Goal: Task Accomplishment & Management: Use online tool/utility

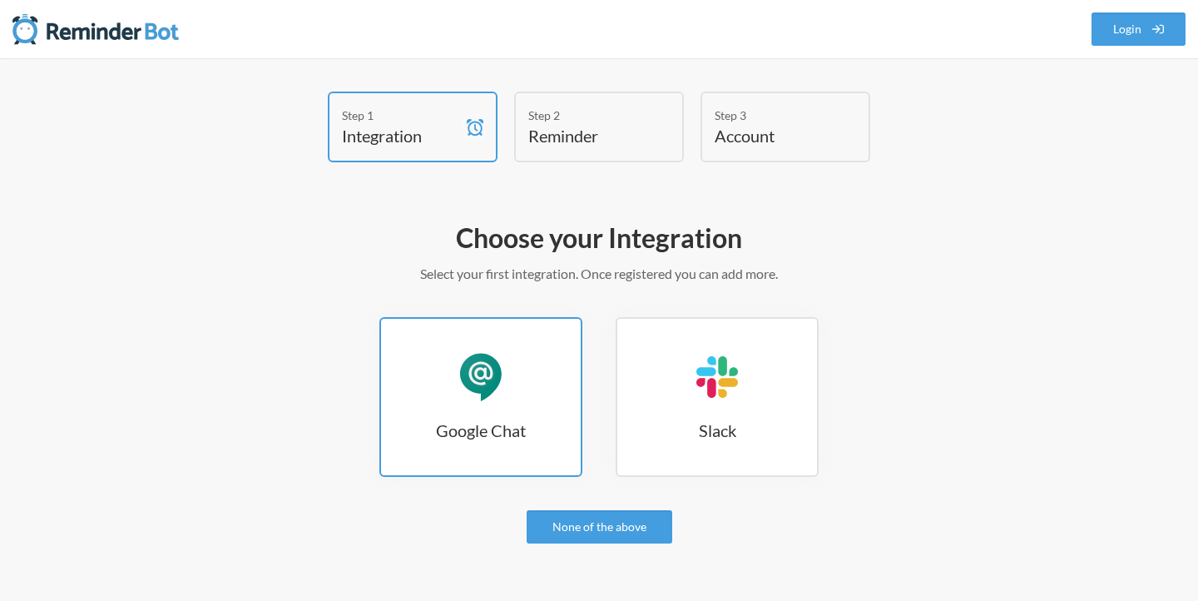
click at [485, 408] on link "Google Chat Google Chat" at bounding box center [480, 397] width 203 height 160
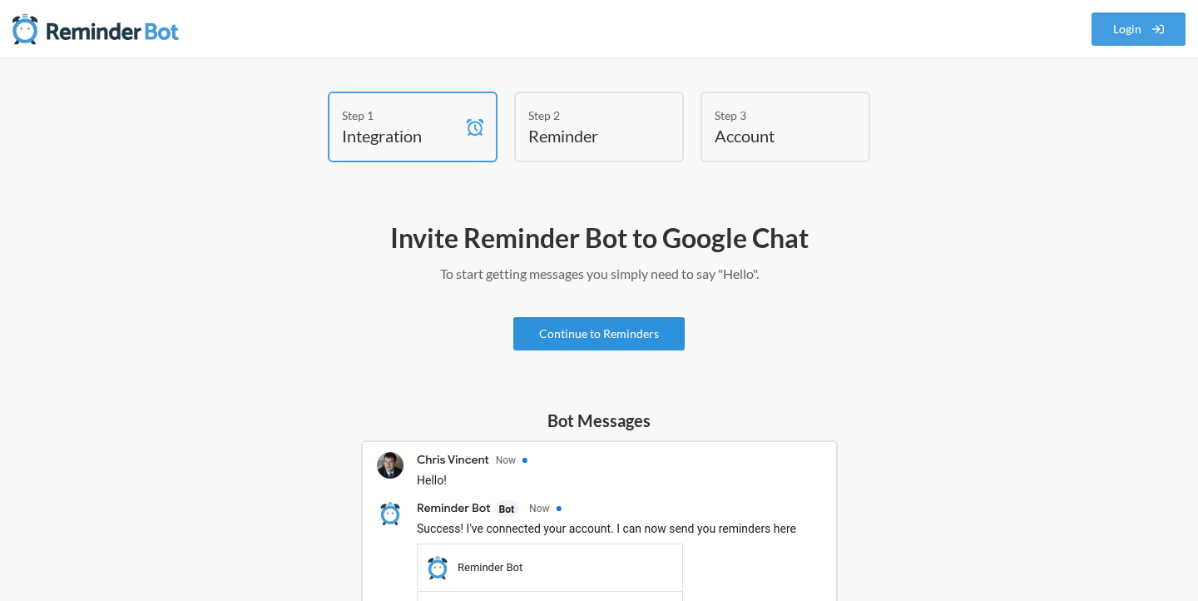
click at [598, 338] on link "Continue to Reminders" at bounding box center [598, 333] width 171 height 33
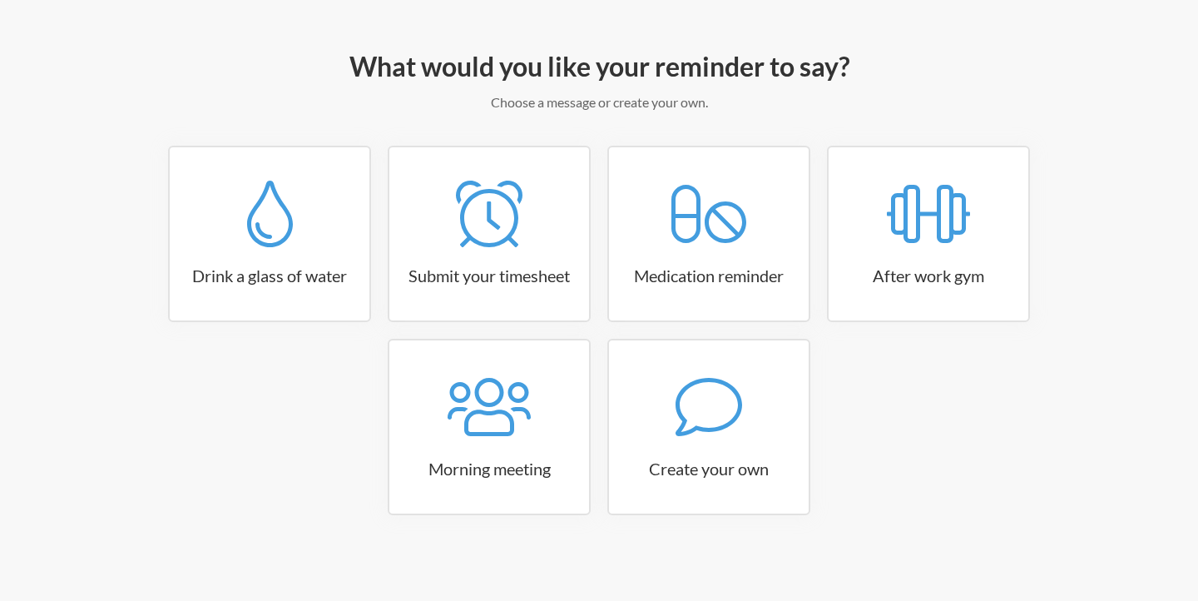
scroll to position [176, 0]
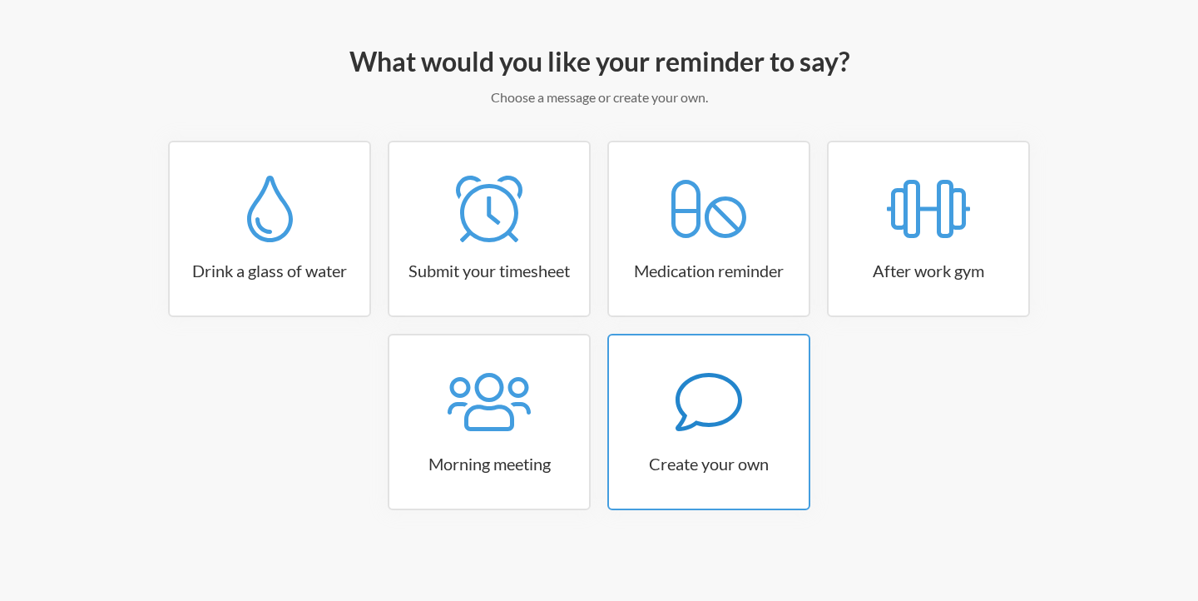
click at [690, 384] on icon at bounding box center [708, 401] width 67 height 67
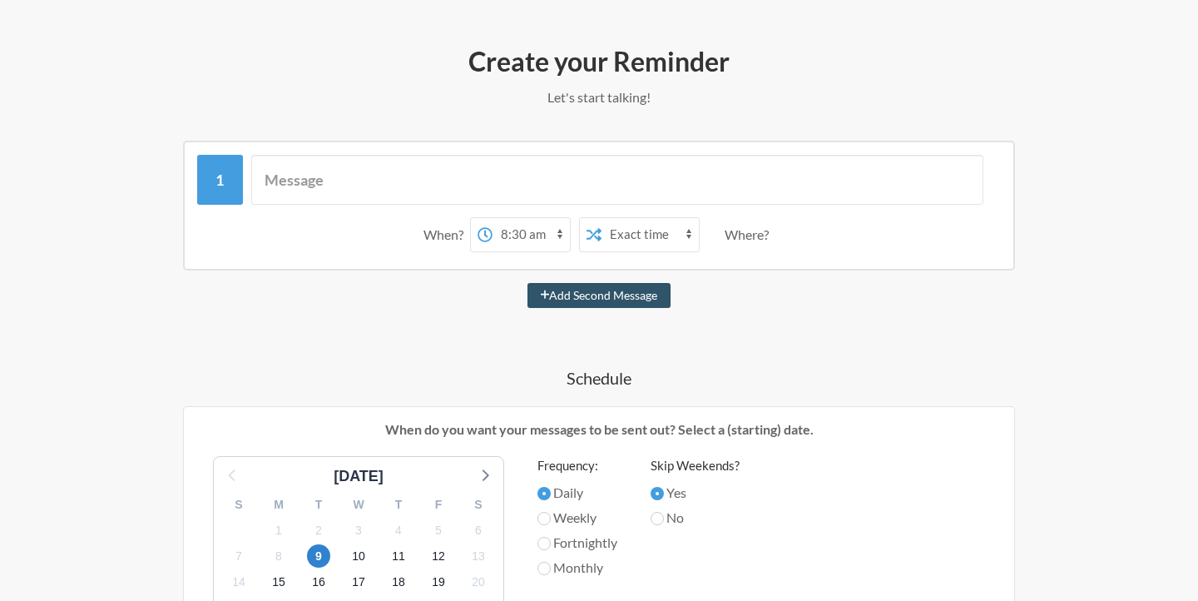
click at [505, 228] on select "12:00 am 12:15 am 12:30 am 12:45 am 1:00 am 1:15 am 1:30 am 1:45 am 2:00 am 2:1…" at bounding box center [530, 234] width 77 height 33
select select "16:45:00"
click at [492, 218] on select "12:00 am 12:15 am 12:30 am 12:45 am 1:00 am 1:15 am 1:30 am 1:45 am 2:00 am 2:1…" at bounding box center [530, 234] width 77 height 33
click at [629, 234] on select "Exact time Random time" at bounding box center [649, 234] width 97 height 33
click at [601, 218] on select "Exact time Random time" at bounding box center [649, 234] width 97 height 33
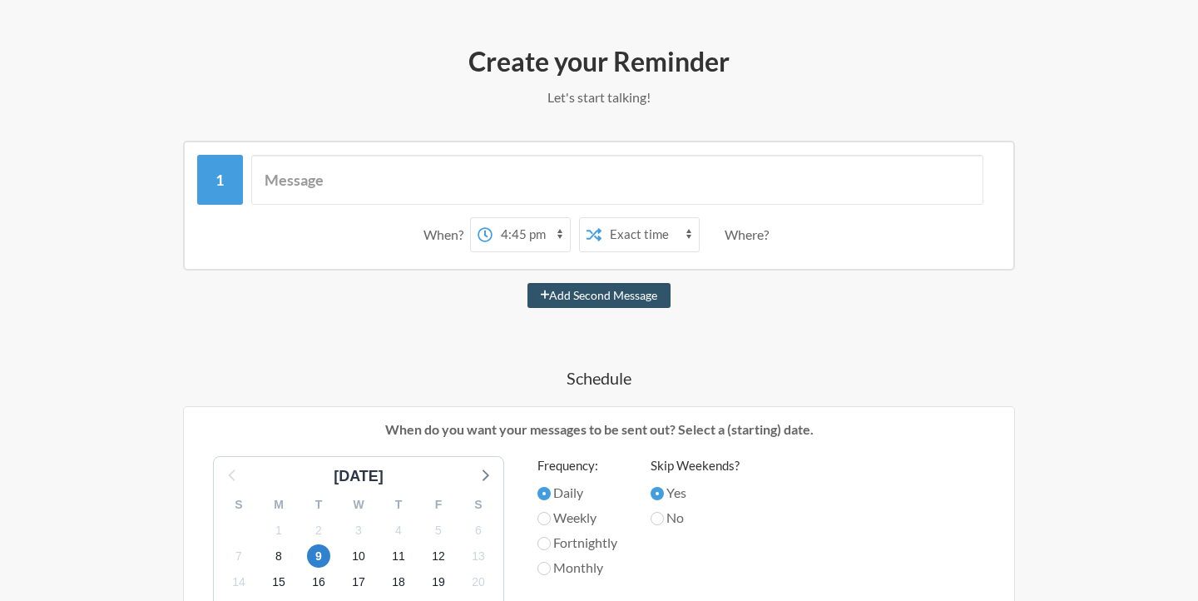
click at [780, 239] on div "When? 12:00 am 12:15 am 12:30 am 12:45 am 1:00 am 1:15 am 1:30 am 1:45 am 2:00 …" at bounding box center [598, 235] width 803 height 52
click at [762, 235] on div "Where?" at bounding box center [749, 234] width 51 height 35
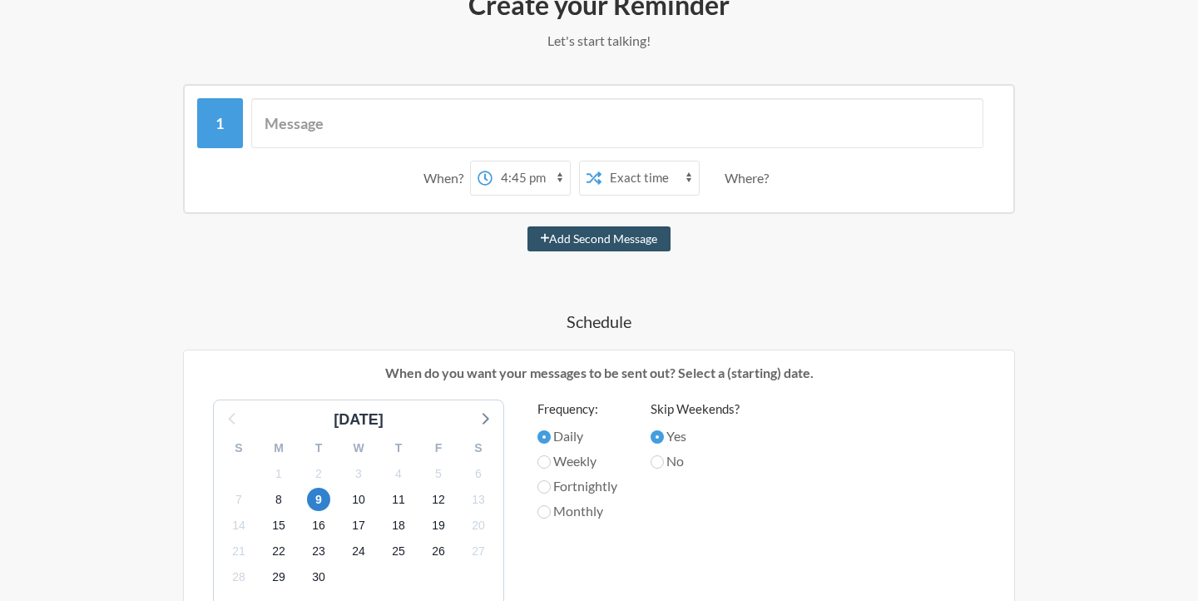
scroll to position [199, 0]
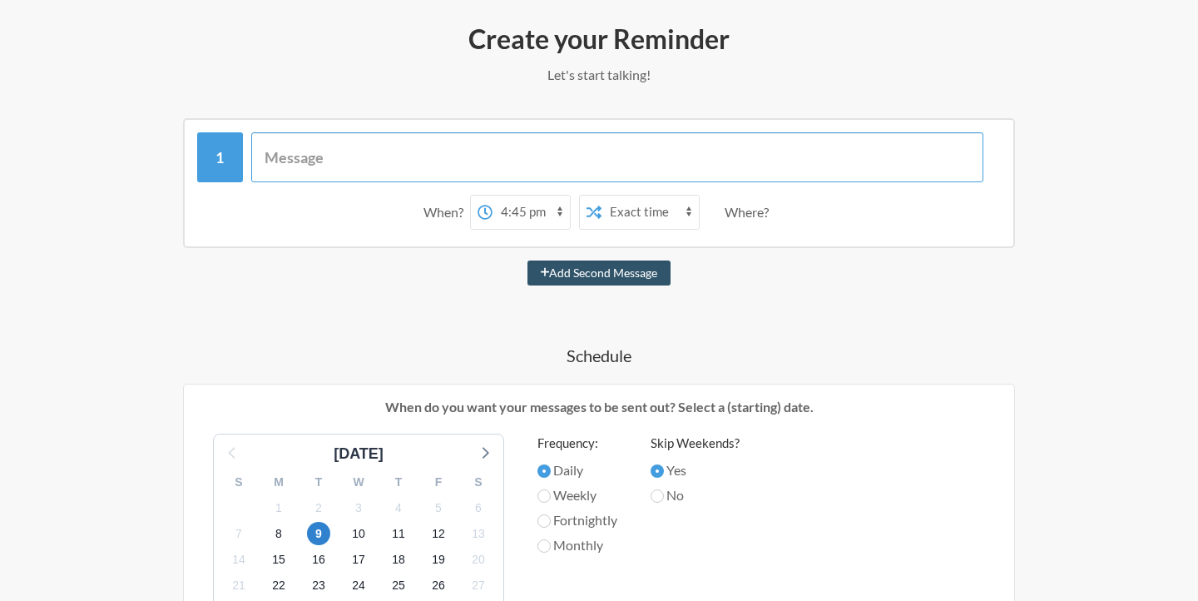
click at [294, 161] on input "text" at bounding box center [617, 157] width 733 height 50
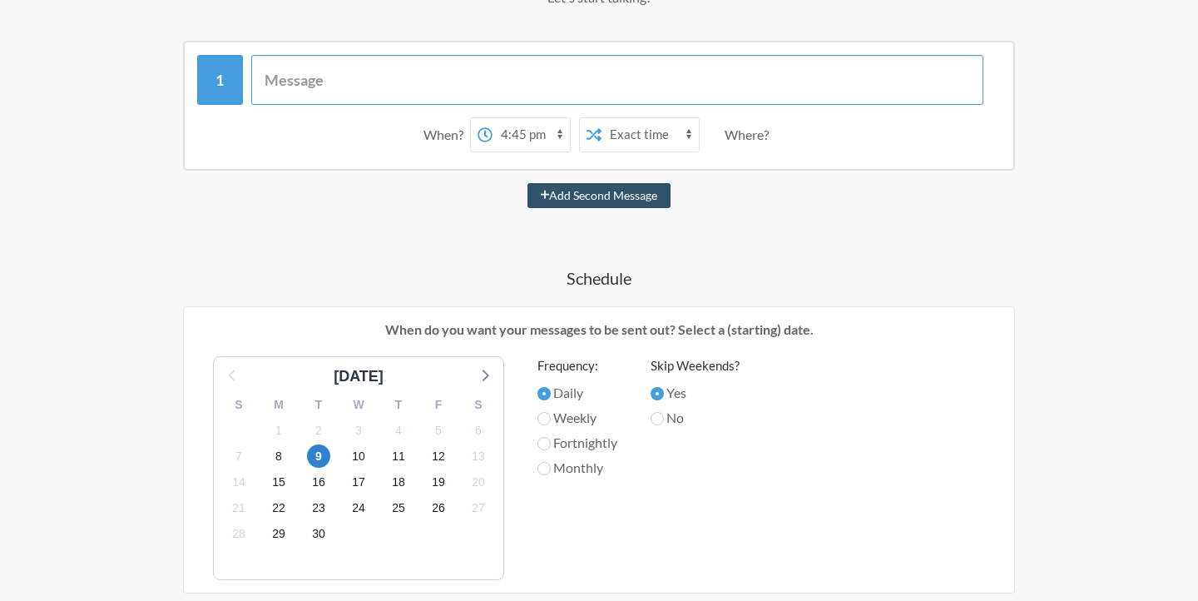
scroll to position [298, 0]
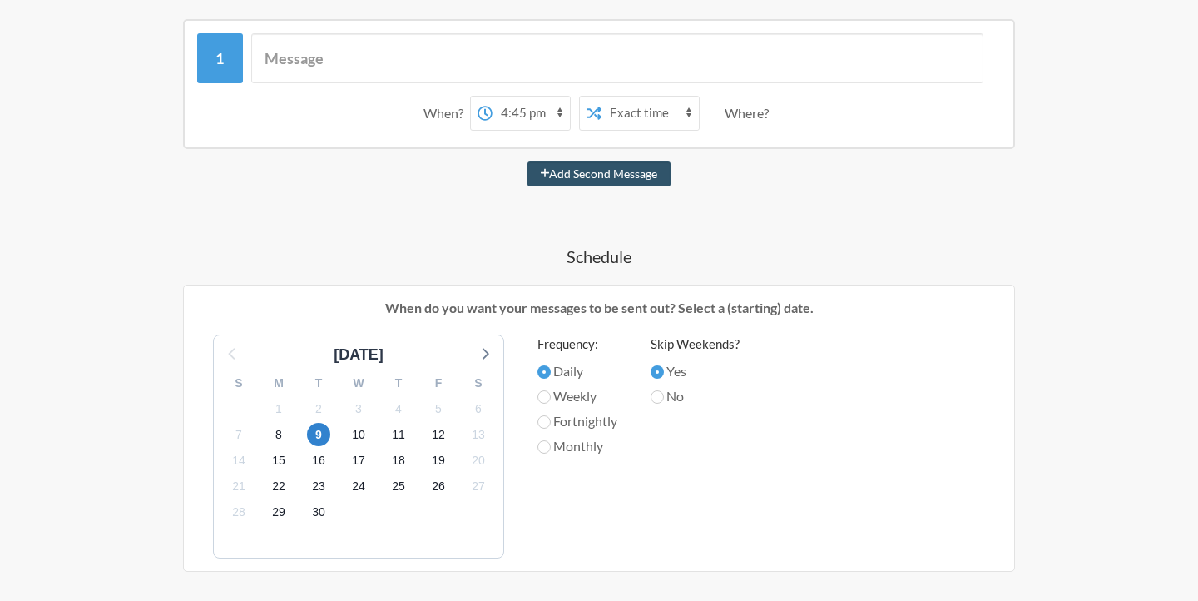
click at [579, 373] on label "Daily" at bounding box center [577, 371] width 80 height 20
click at [551, 373] on input "Daily" at bounding box center [543, 371] width 13 height 13
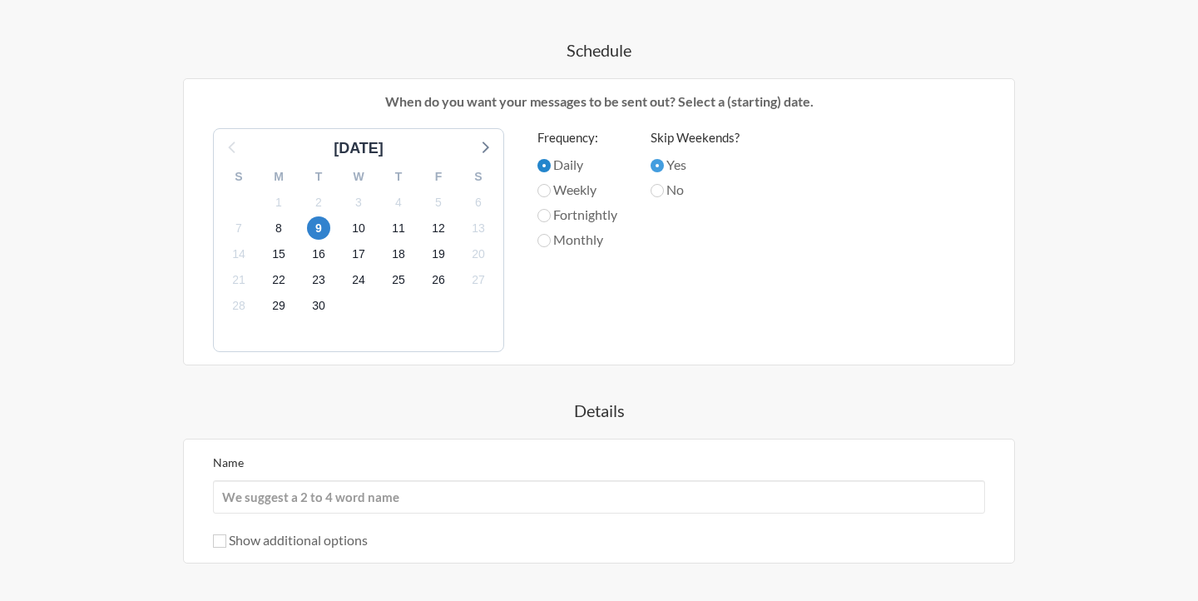
scroll to position [590, 0]
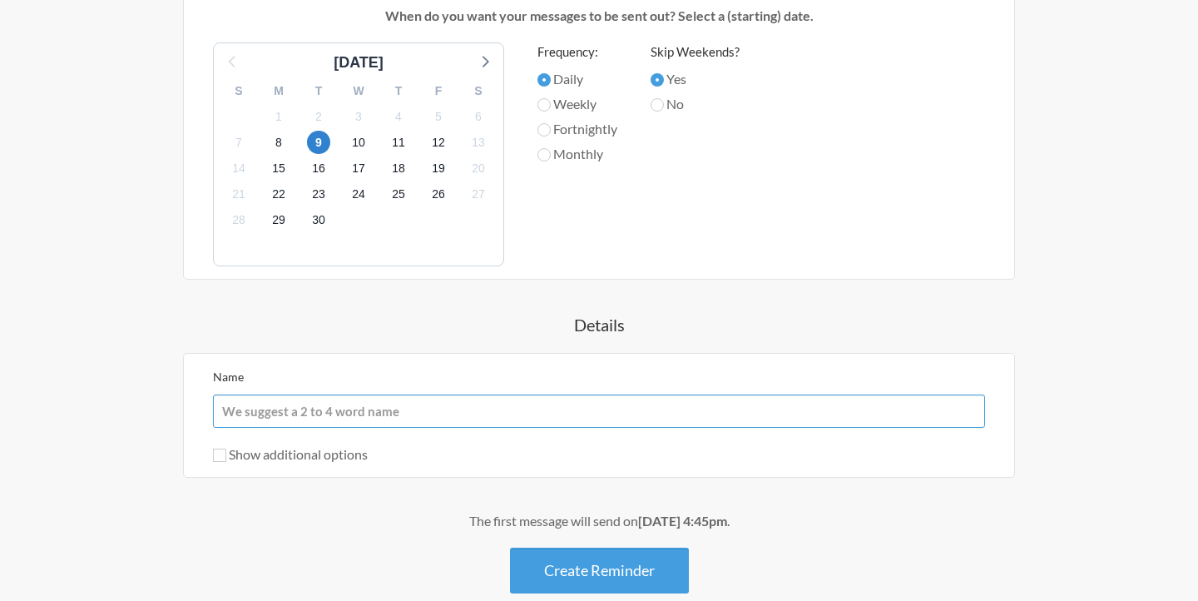
click at [377, 398] on input "Name" at bounding box center [599, 410] width 772 height 33
click at [359, 427] on div "Name Show additional options Hide this reminder from calendars Stop sending mes…" at bounding box center [599, 415] width 772 height 98
click at [361, 411] on input "Name" at bounding box center [599, 410] width 772 height 33
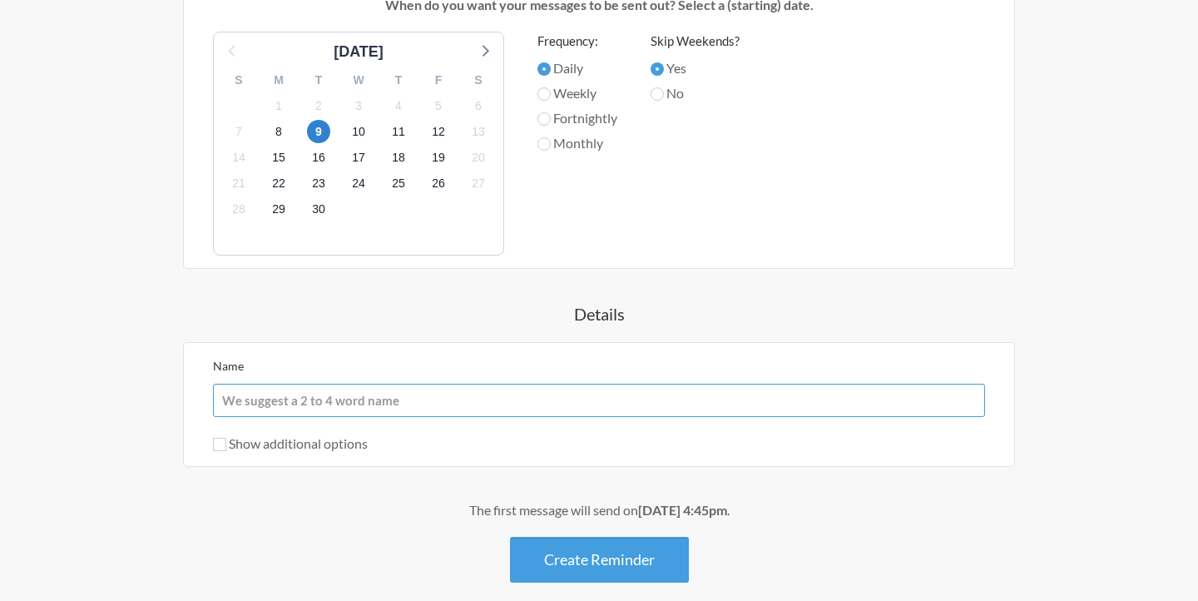
scroll to position [611, 0]
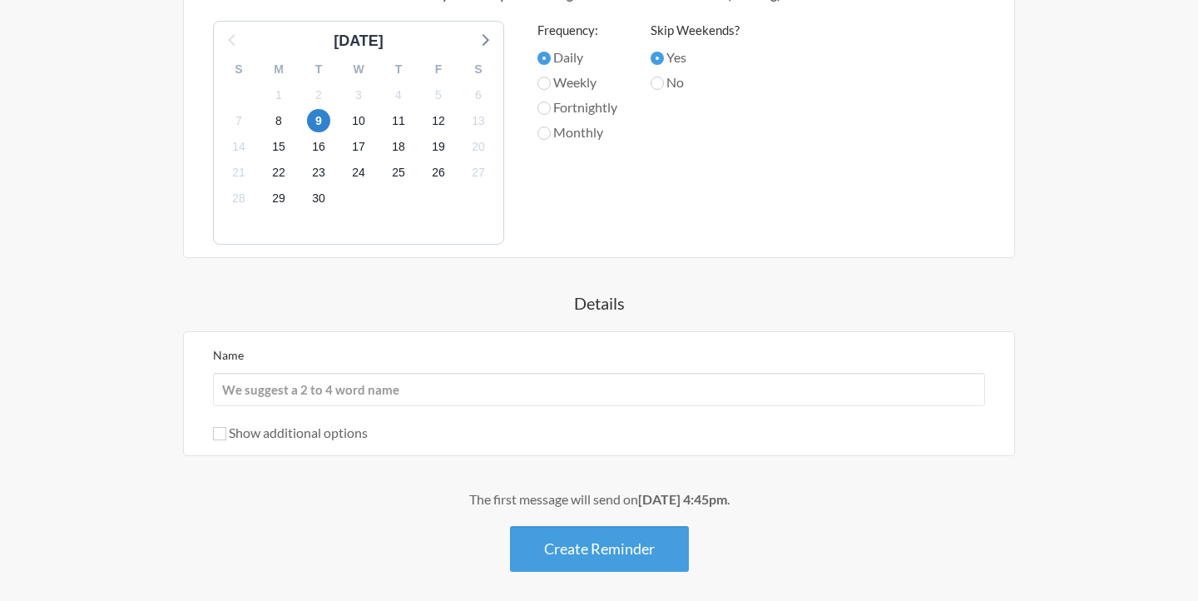
click at [343, 434] on label "Show additional options" at bounding box center [290, 432] width 155 height 16
click at [226, 434] on input "Show additional options" at bounding box center [219, 433] width 13 height 13
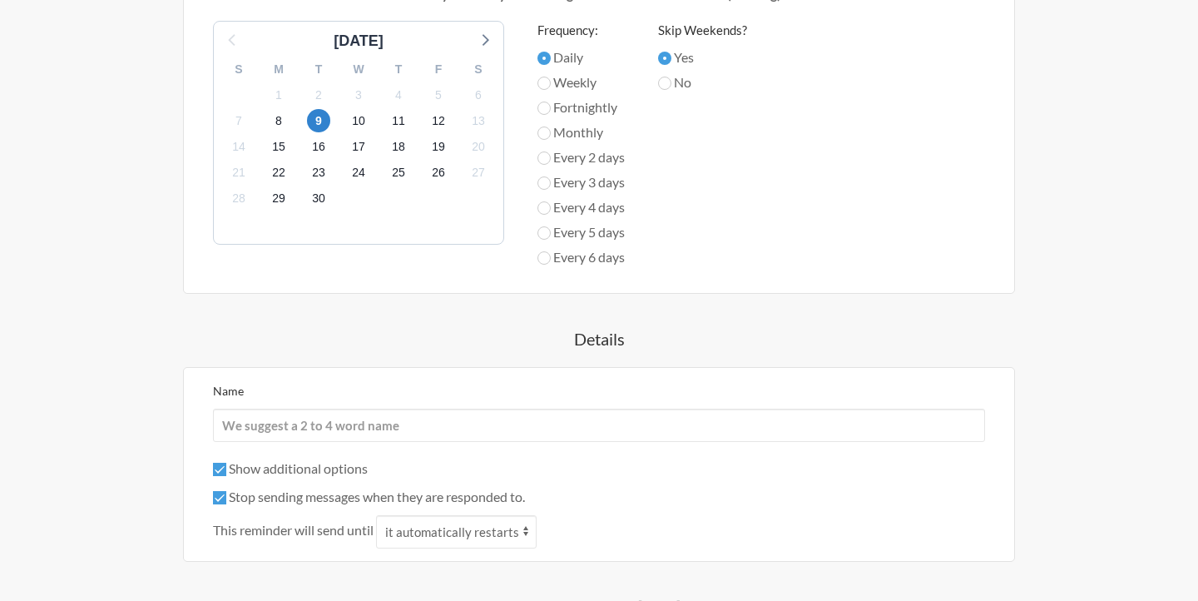
click at [281, 467] on label "Show additional options" at bounding box center [290, 468] width 155 height 16
click at [226, 467] on input "Show additional options" at bounding box center [219, 468] width 13 height 13
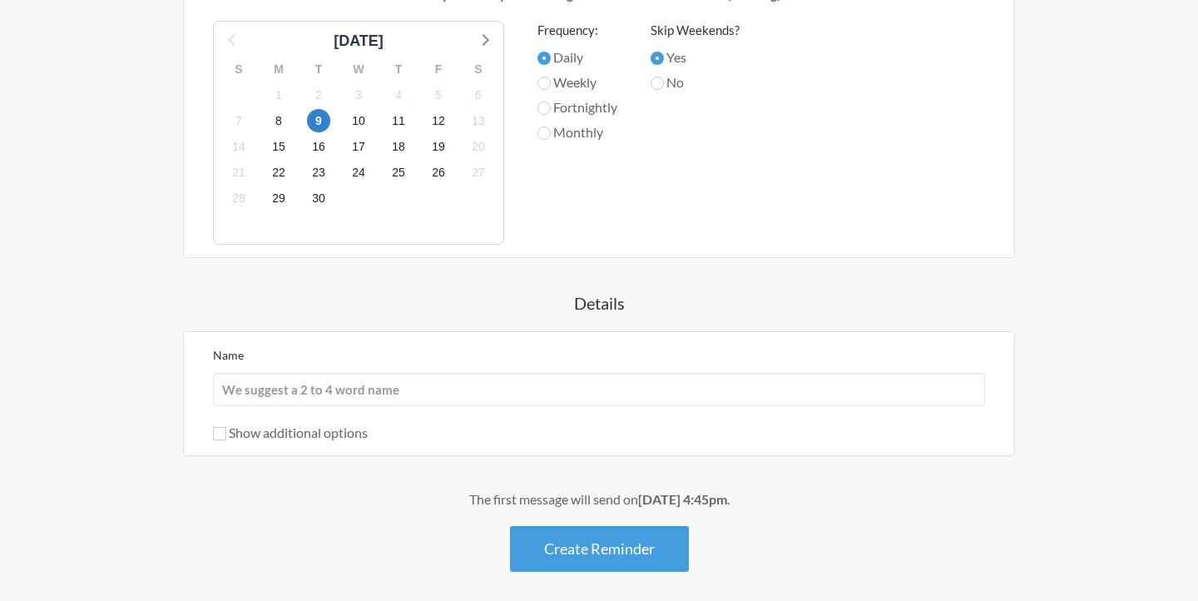
click at [285, 417] on div "Name Show additional options Hide this reminder from calendars Stop sending mes…" at bounding box center [599, 393] width 772 height 98
click at [284, 425] on label "Show additional options" at bounding box center [290, 432] width 155 height 16
click at [226, 427] on input "Show additional options" at bounding box center [219, 433] width 13 height 13
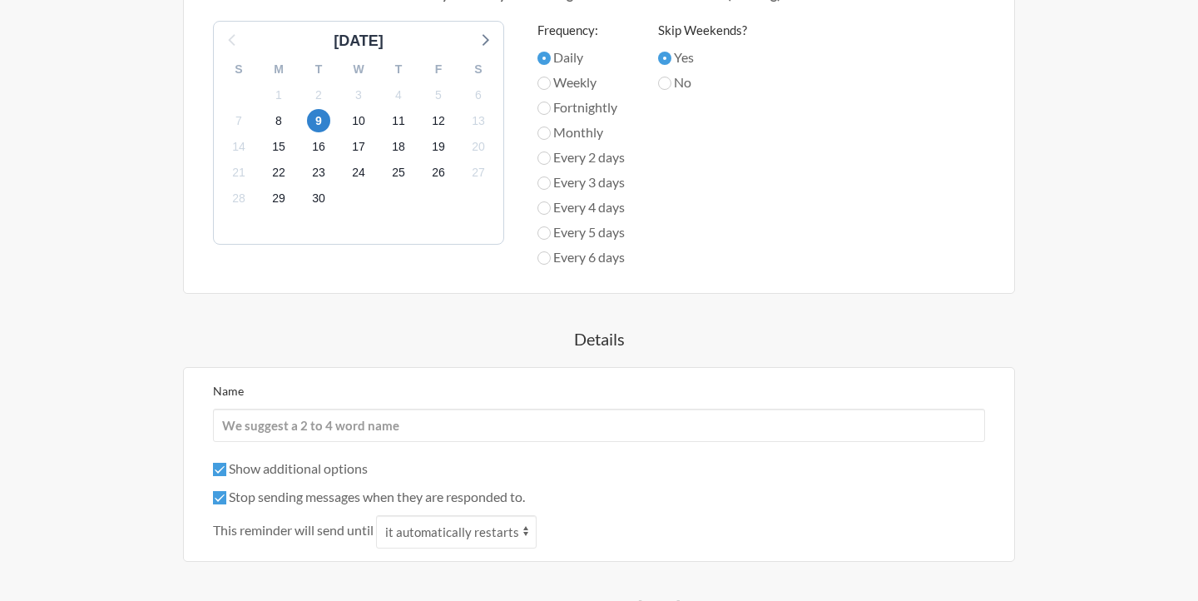
click at [336, 463] on label "Show additional options" at bounding box center [290, 468] width 155 height 16
click at [226, 463] on input "Show additional options" at bounding box center [219, 468] width 13 height 13
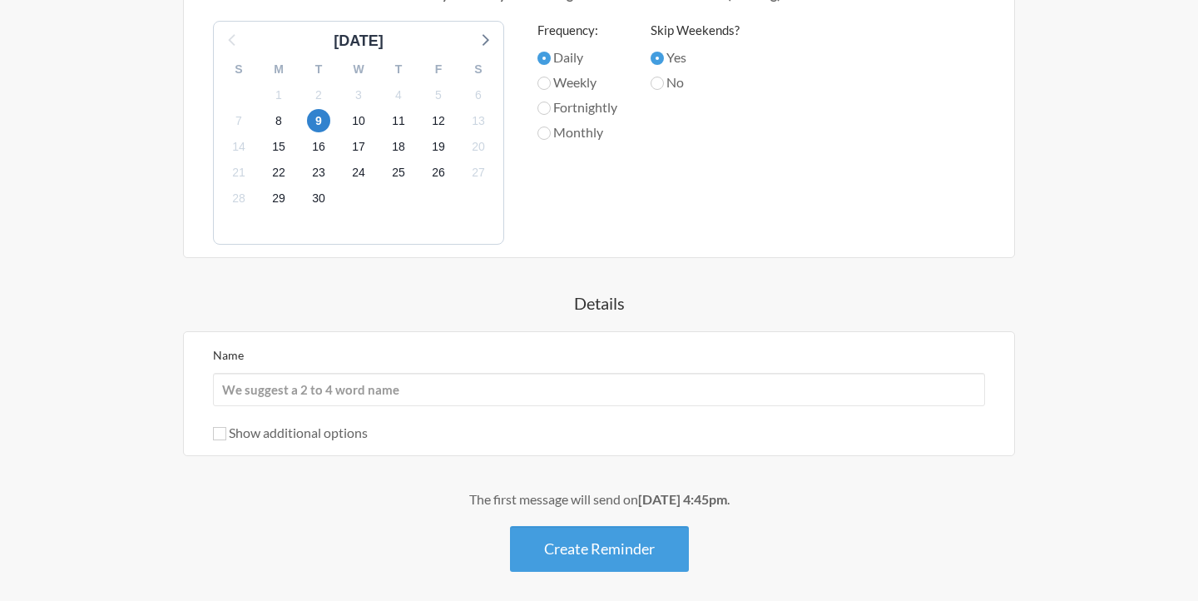
click at [329, 432] on label "Show additional options" at bounding box center [290, 432] width 155 height 16
click at [226, 432] on input "Show additional options" at bounding box center [219, 433] width 13 height 13
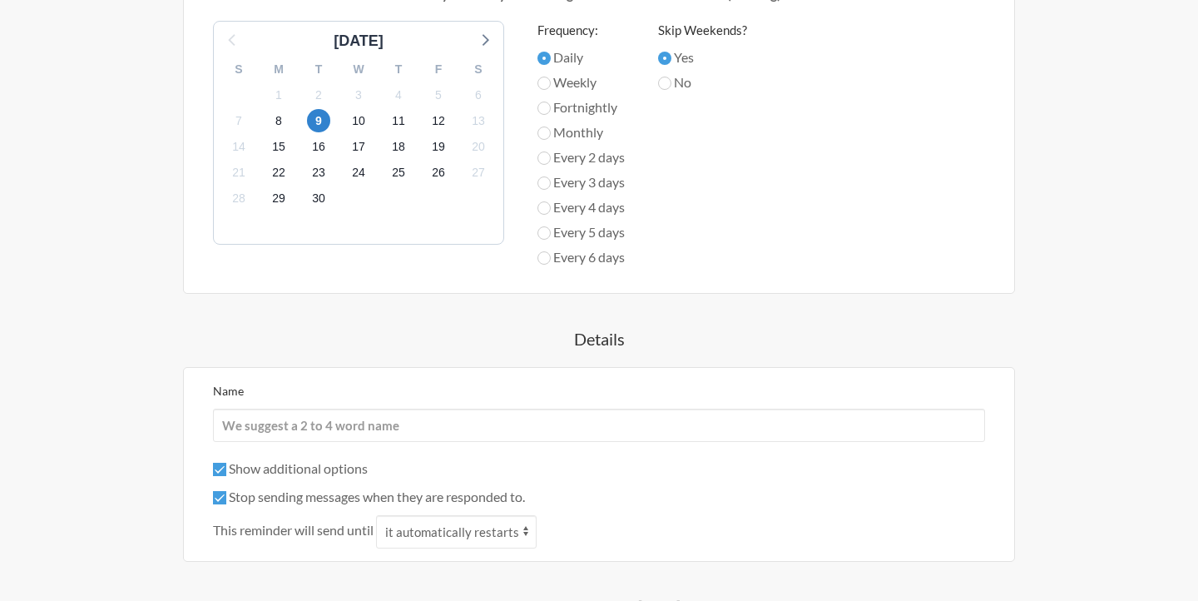
click at [327, 471] on label "Show additional options" at bounding box center [290, 468] width 155 height 16
click at [226, 471] on input "Show additional options" at bounding box center [219, 468] width 13 height 13
checkbox input "false"
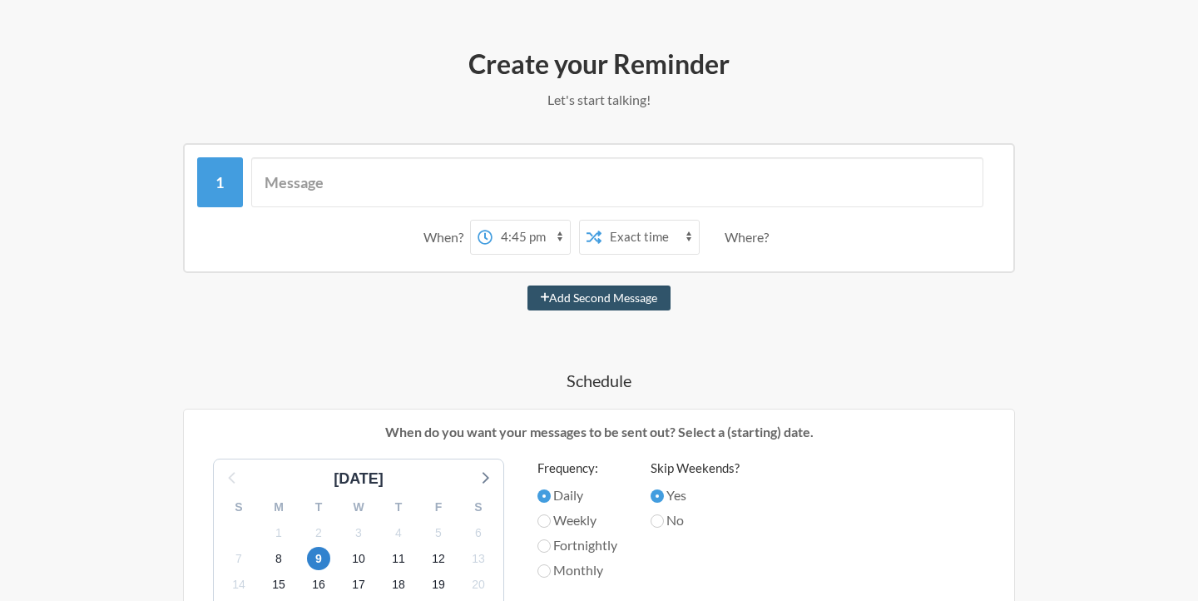
scroll to position [0, 0]
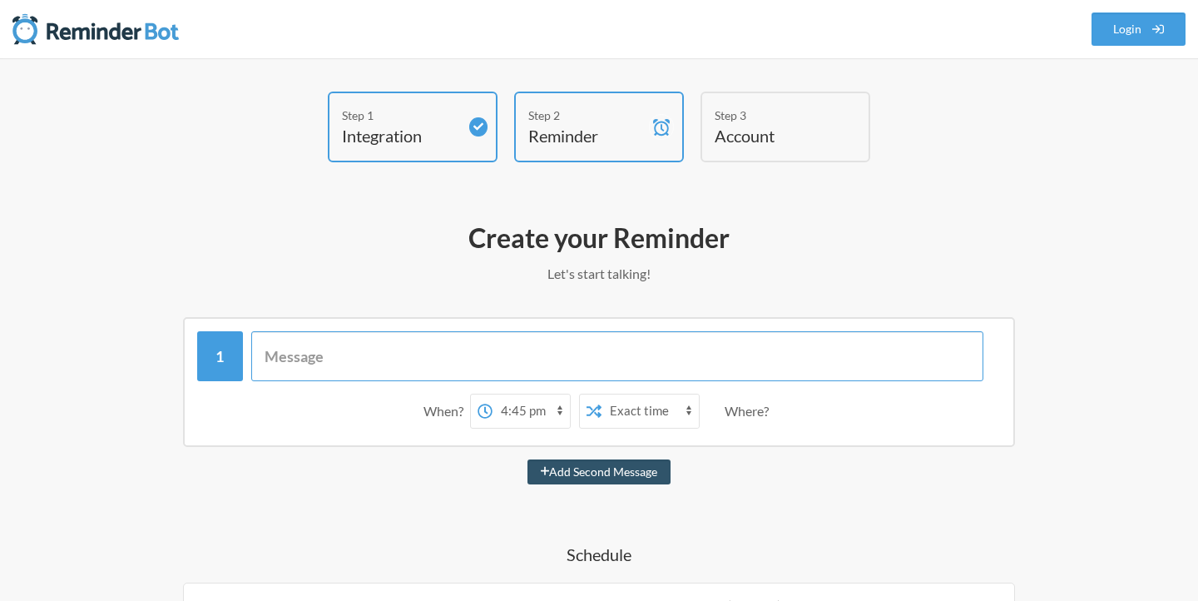
click at [439, 358] on input "text" at bounding box center [617, 356] width 733 height 50
paste input "Please add comments in your assigned tickets and log your working hours"
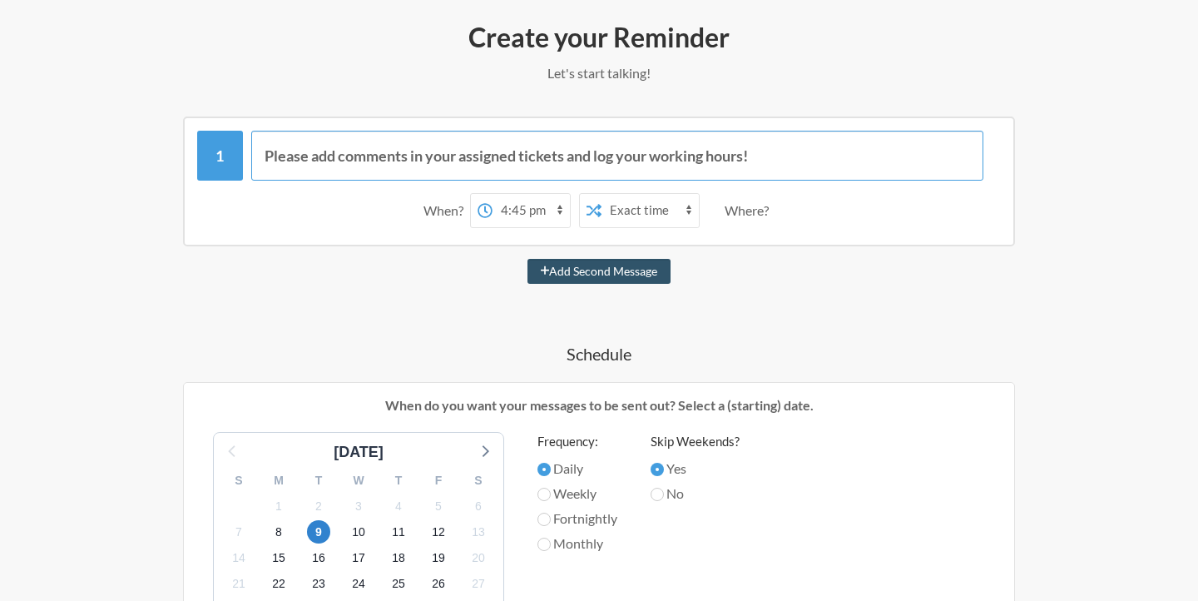
scroll to position [190, 0]
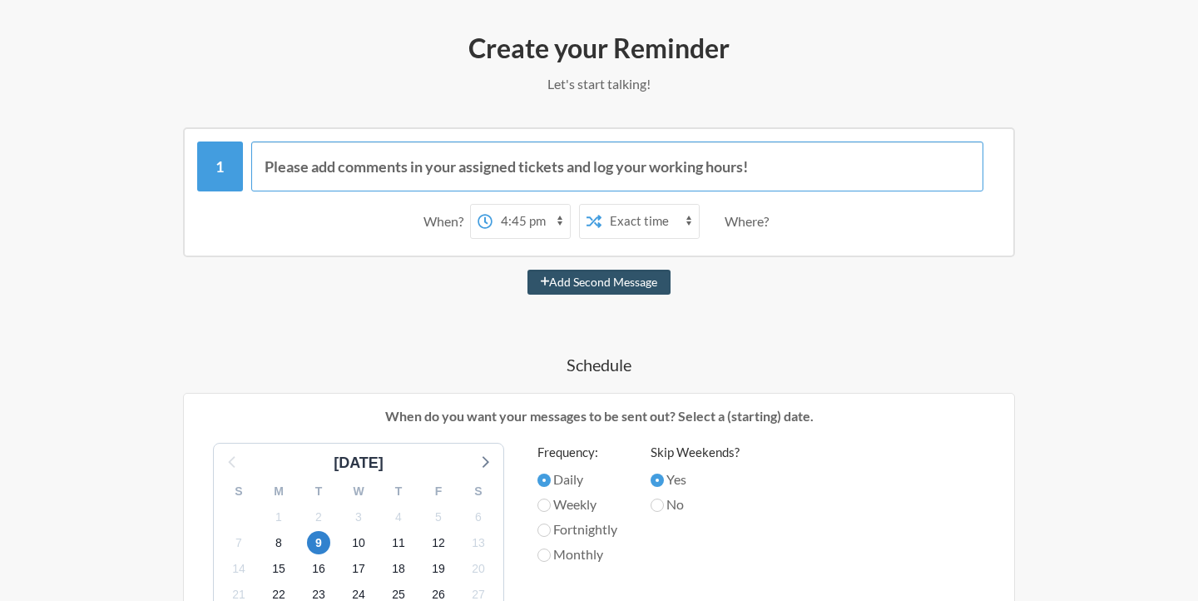
type input "Please add comments in your assigned tickets and log your working hours!"
click at [740, 215] on div "Where?" at bounding box center [749, 221] width 51 height 35
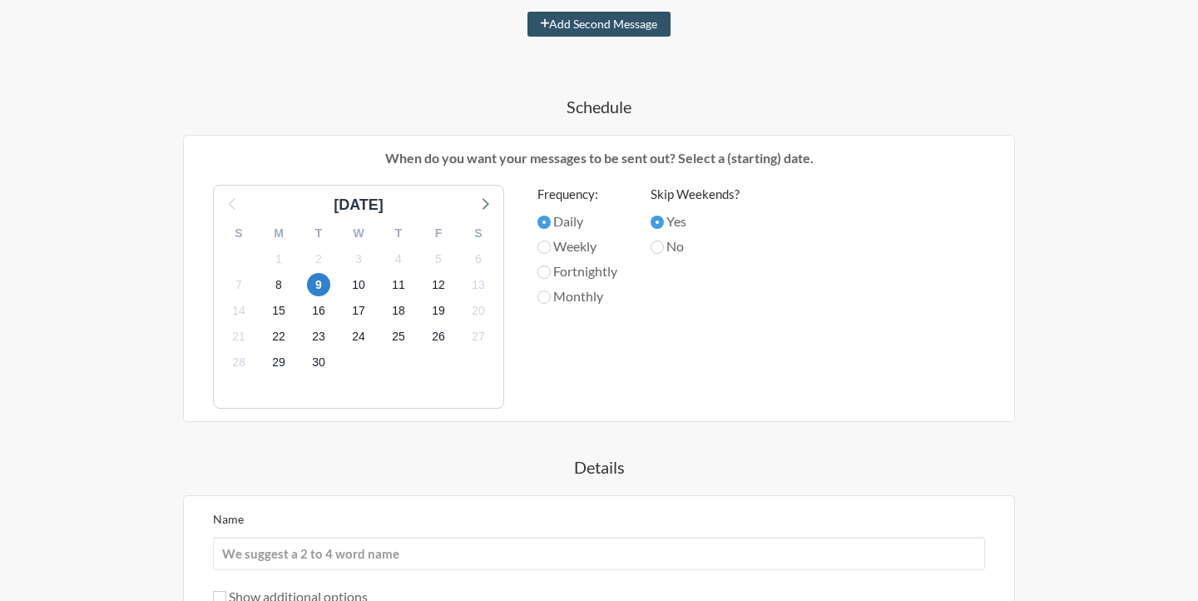
scroll to position [681, 0]
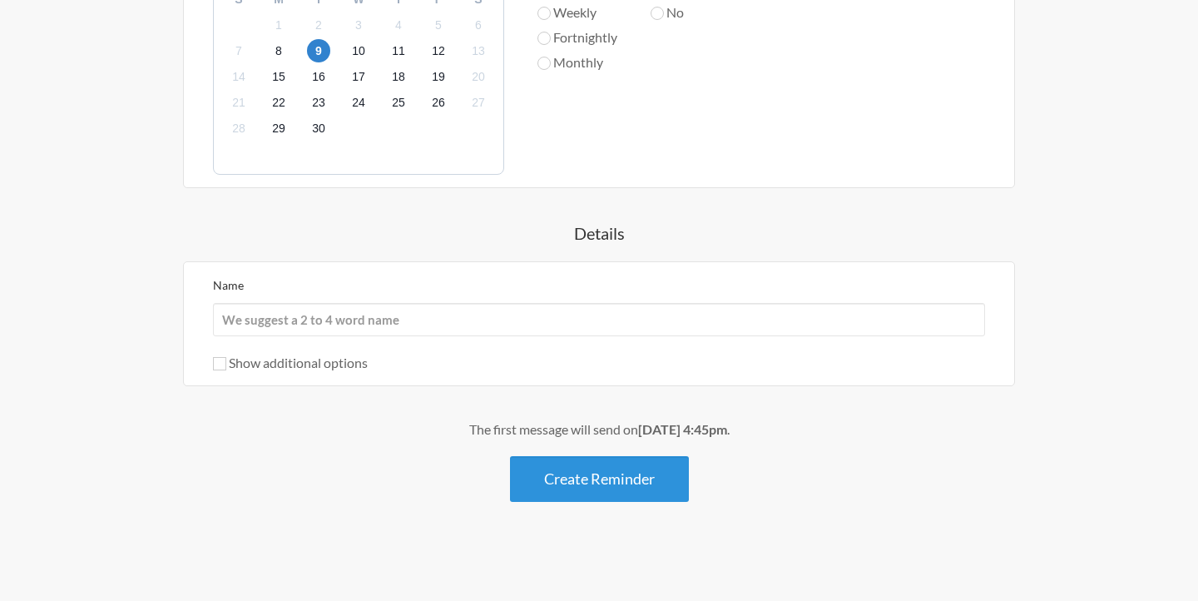
click at [567, 469] on button "Create Reminder" at bounding box center [599, 479] width 179 height 46
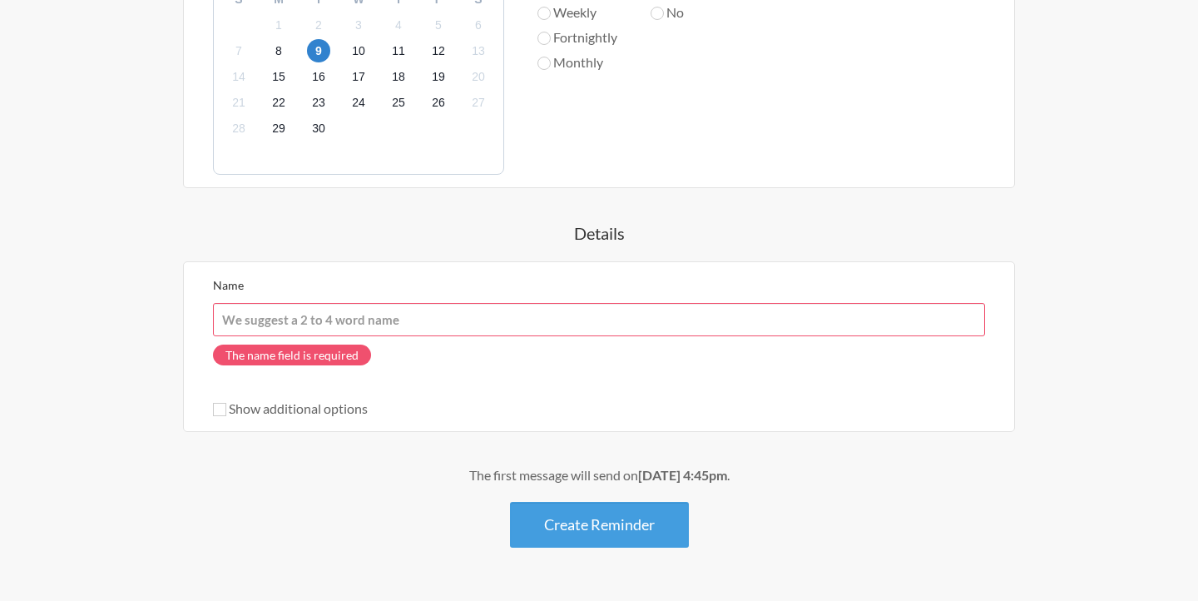
click at [351, 320] on input "Name" at bounding box center [599, 319] width 772 height 33
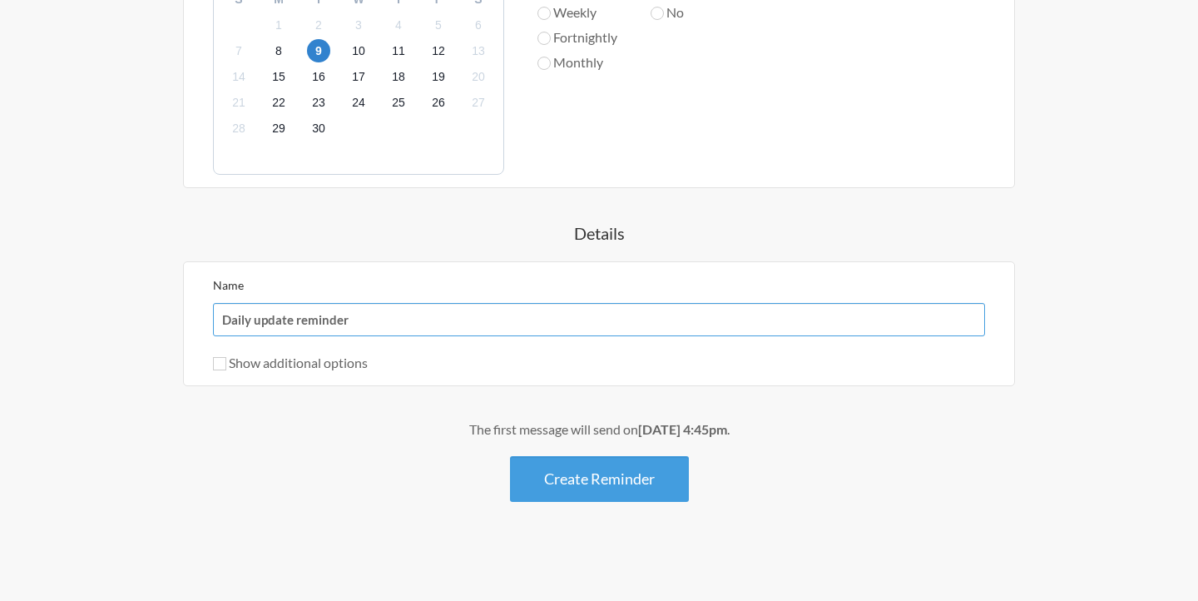
click at [259, 318] on input "Daily update reminder" at bounding box center [599, 319] width 772 height 33
type input "Daily Update Reminder"
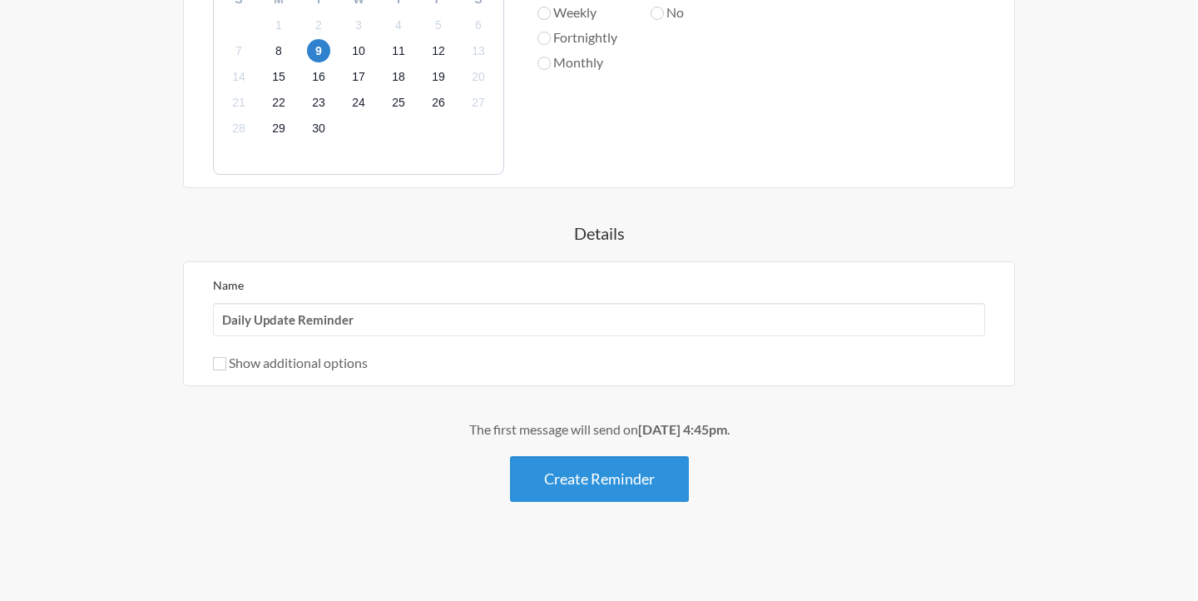
click at [544, 473] on button "Create Reminder" at bounding box center [599, 479] width 179 height 46
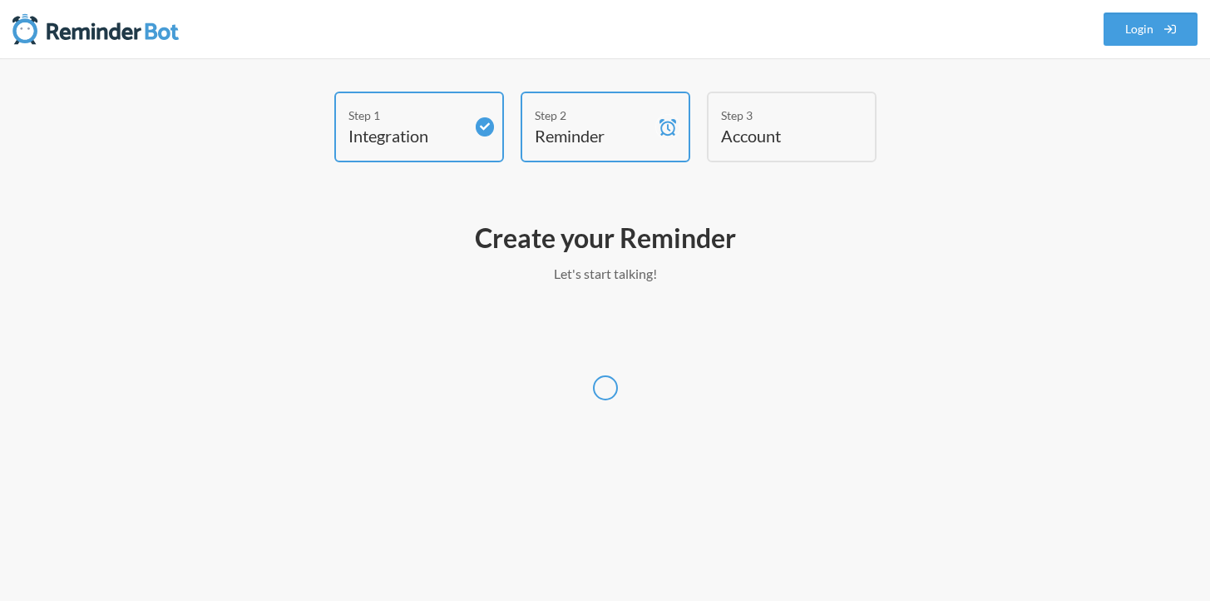
select select "Europe/Belgrade"
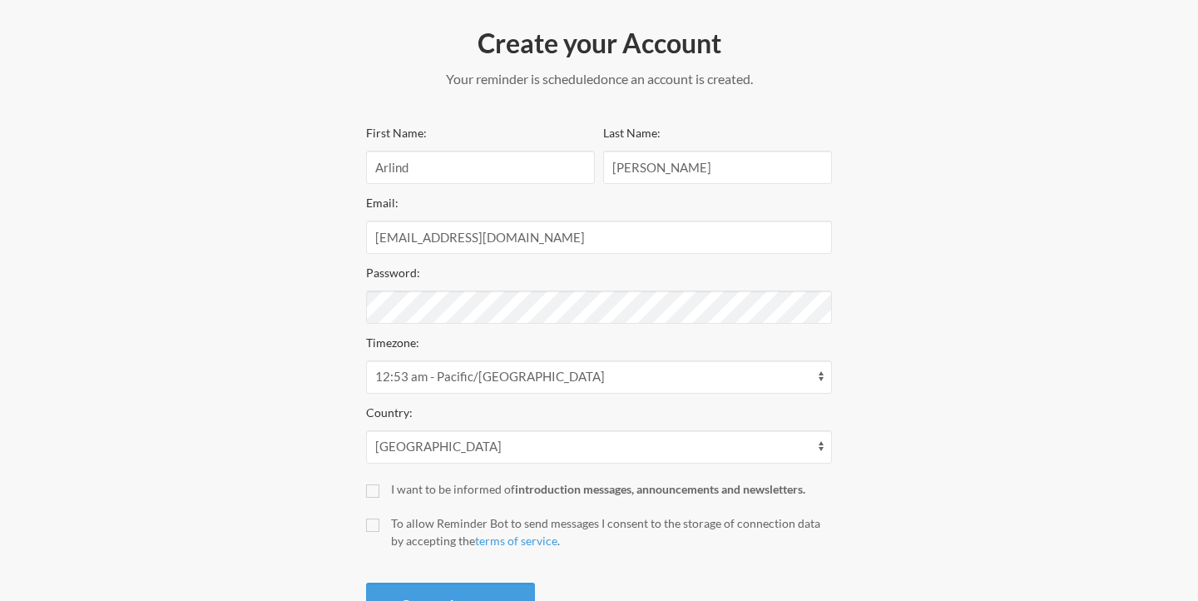
scroll to position [263, 0]
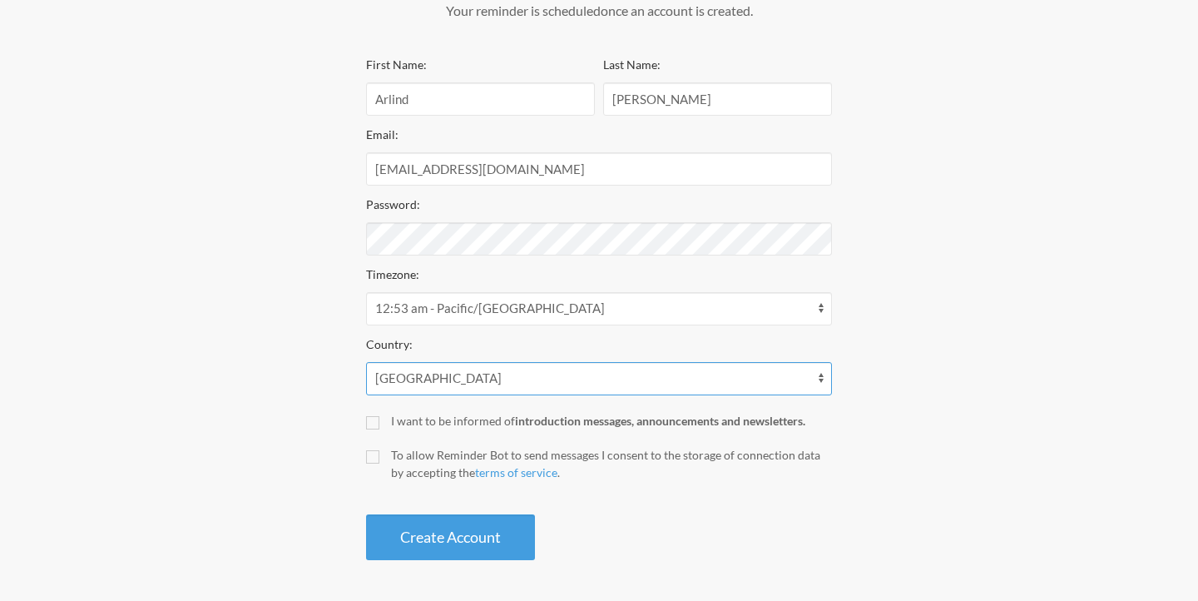
click at [430, 379] on select "Afghanistan Åland Islands Albania Algeria American Samoa Andorra Angola Anguill…" at bounding box center [599, 378] width 466 height 33
select select "AL"
click at [366, 362] on select "Afghanistan Åland Islands Albania Algeria American Samoa Andorra Angola Anguill…" at bounding box center [599, 378] width 466 height 33
click at [368, 412] on label "I want to be informed of introduction messages, announcements and newsletters." at bounding box center [599, 420] width 466 height 17
click at [368, 416] on input "I want to be informed of introduction messages, announcements and newsletters." at bounding box center [372, 422] width 13 height 13
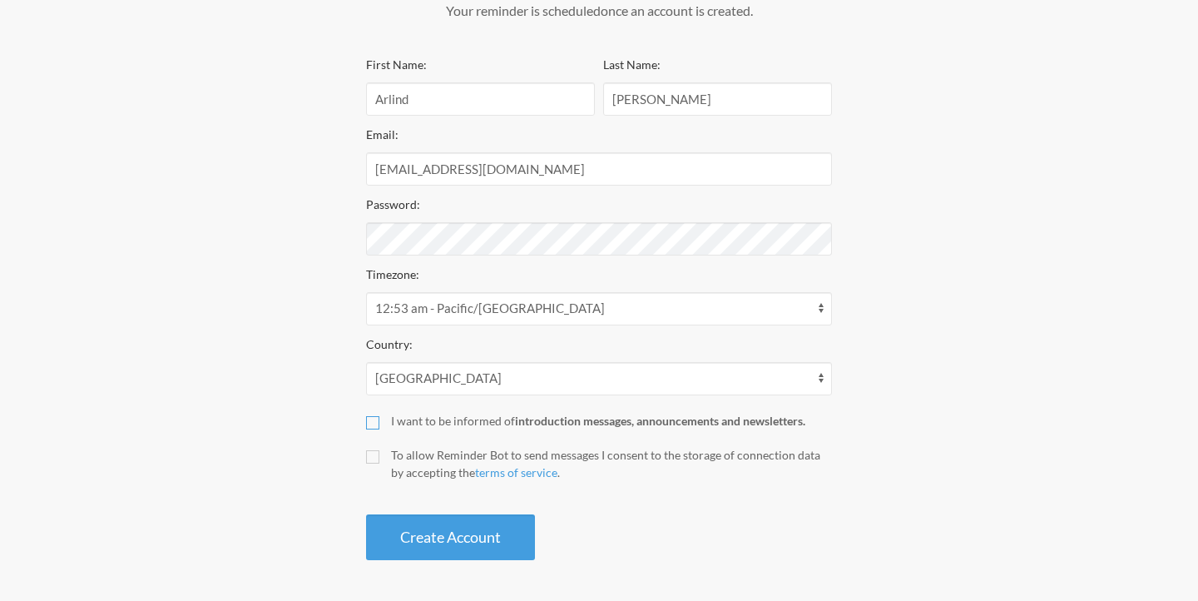
checkbox input "true"
click at [375, 462] on label "To allow Reminder Bot to send messages I consent to the storage of connection d…" at bounding box center [599, 463] width 466 height 35
click at [375, 462] on input "To allow Reminder Bot to send messages I consent to the storage of connection d…" at bounding box center [372, 456] width 13 height 13
checkbox input "true"
click at [423, 421] on div "I want to be informed of introduction messages, announcements and newsletters." at bounding box center [611, 420] width 441 height 17
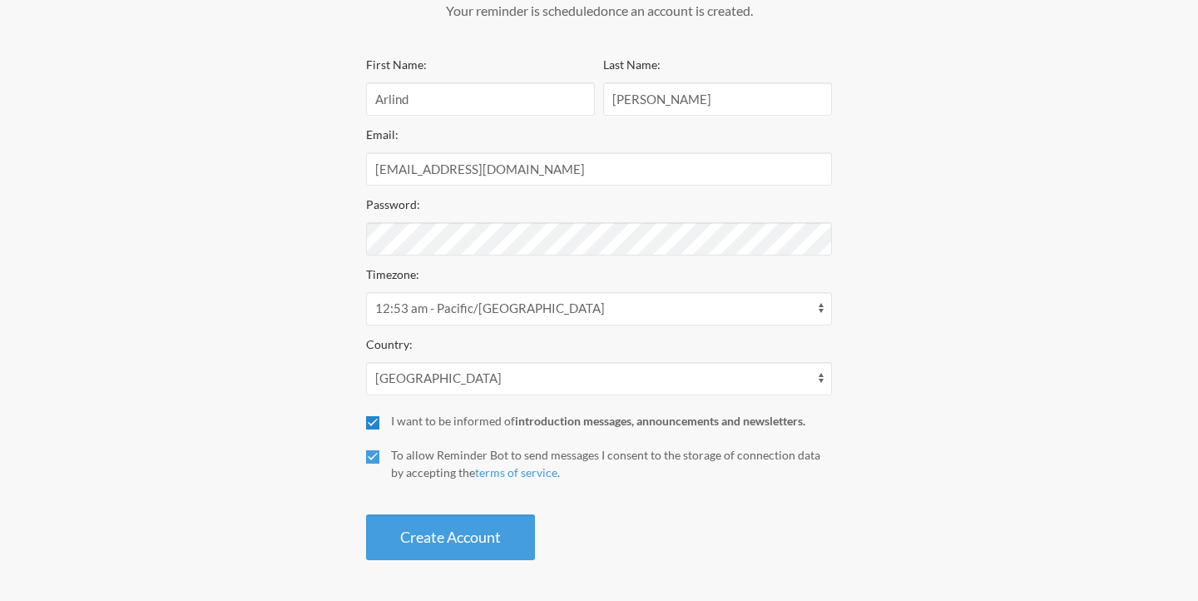
click at [379, 421] on input "I want to be informed of introduction messages, announcements and newsletters." at bounding box center [372, 422] width 13 height 13
checkbox input "false"
click at [459, 535] on button "Create Account" at bounding box center [450, 537] width 169 height 46
click at [366, 514] on button "Create Account" at bounding box center [450, 537] width 169 height 46
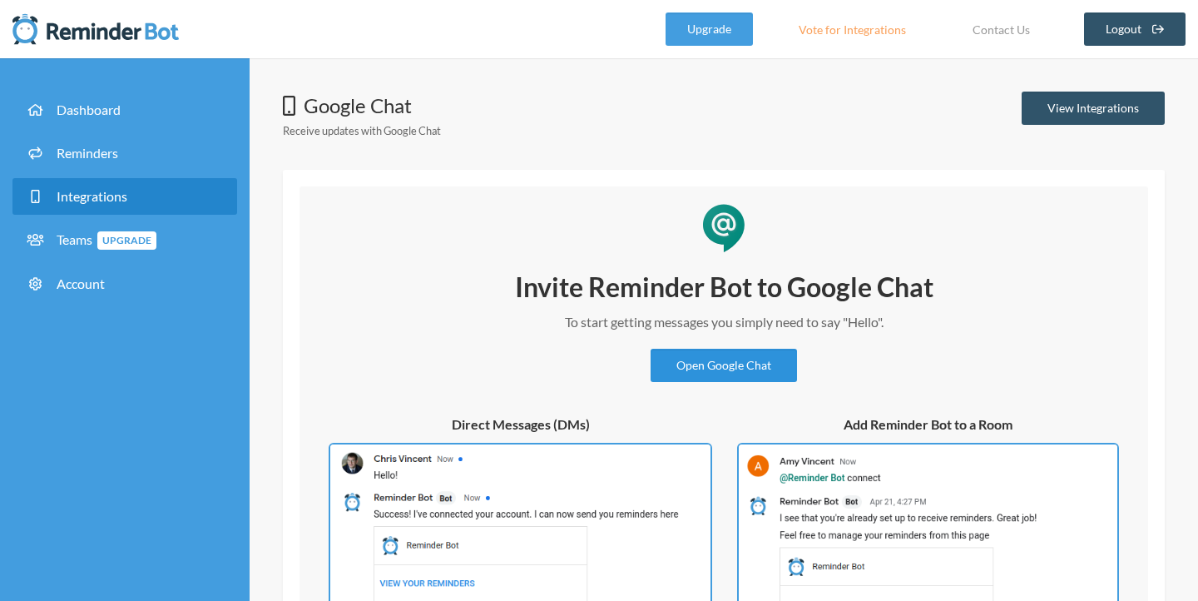
click at [768, 363] on link "Open Google Chat" at bounding box center [723, 365] width 146 height 33
click at [1059, 113] on link "View Integrations" at bounding box center [1092, 107] width 143 height 33
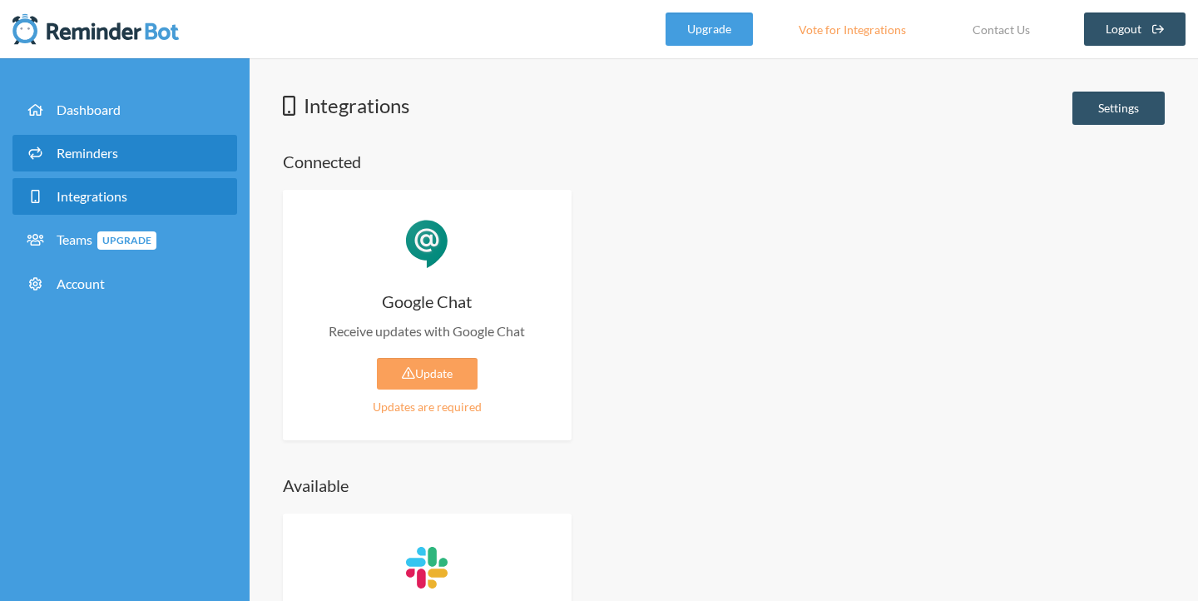
click at [139, 145] on link "Reminders" at bounding box center [124, 153] width 225 height 37
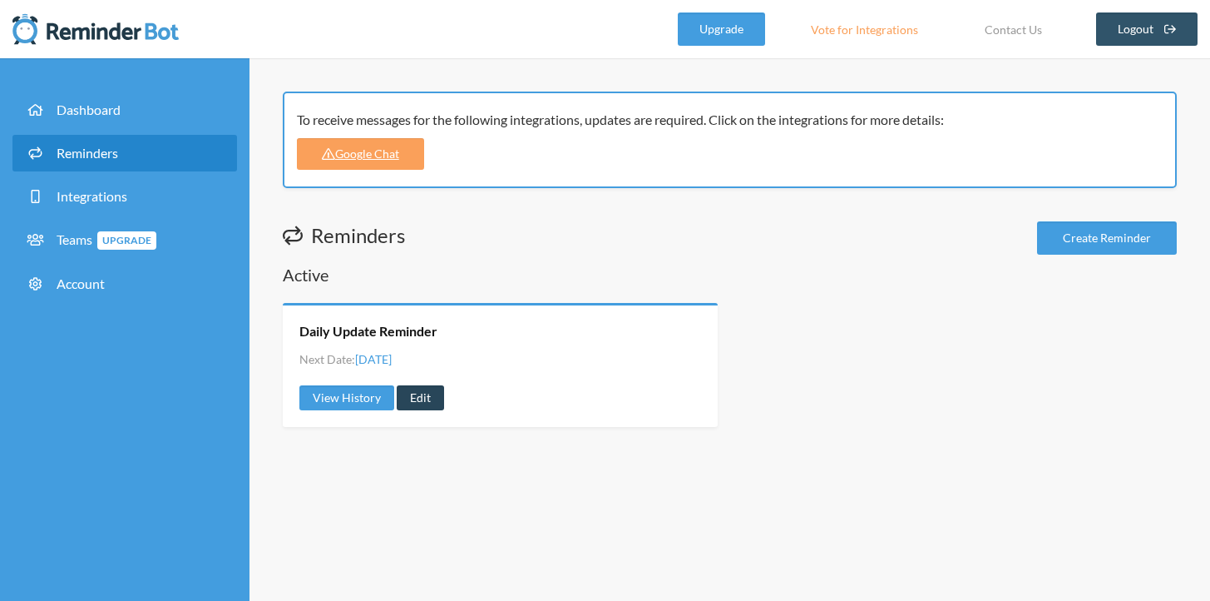
click at [423, 402] on link "Edit" at bounding box center [420, 397] width 47 height 25
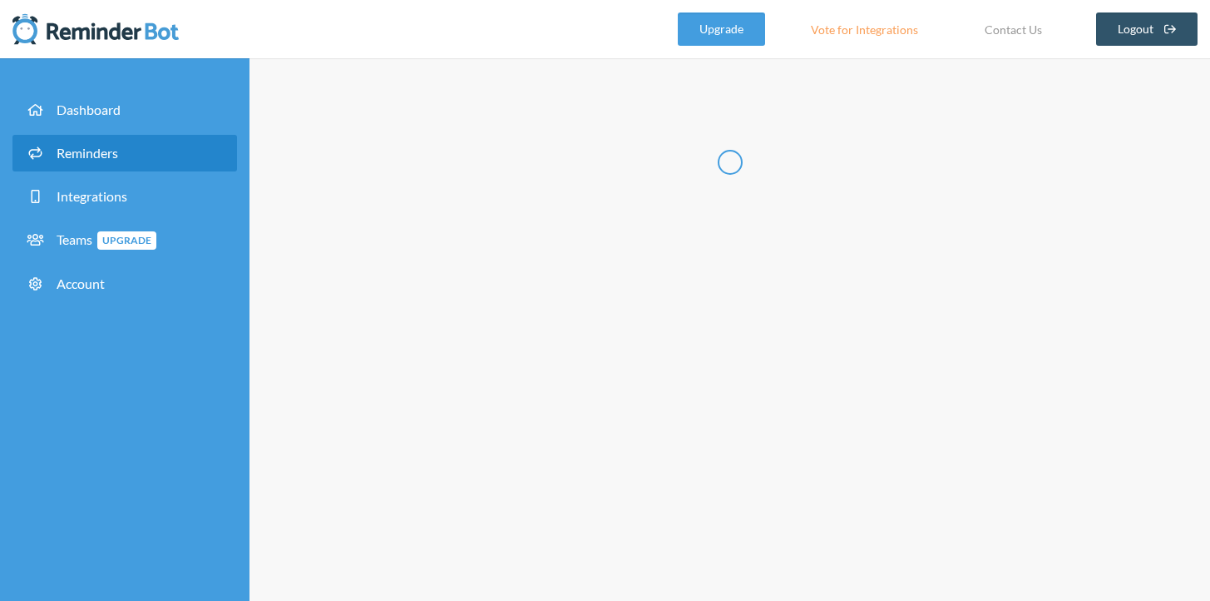
type input "Daily Update Reminder"
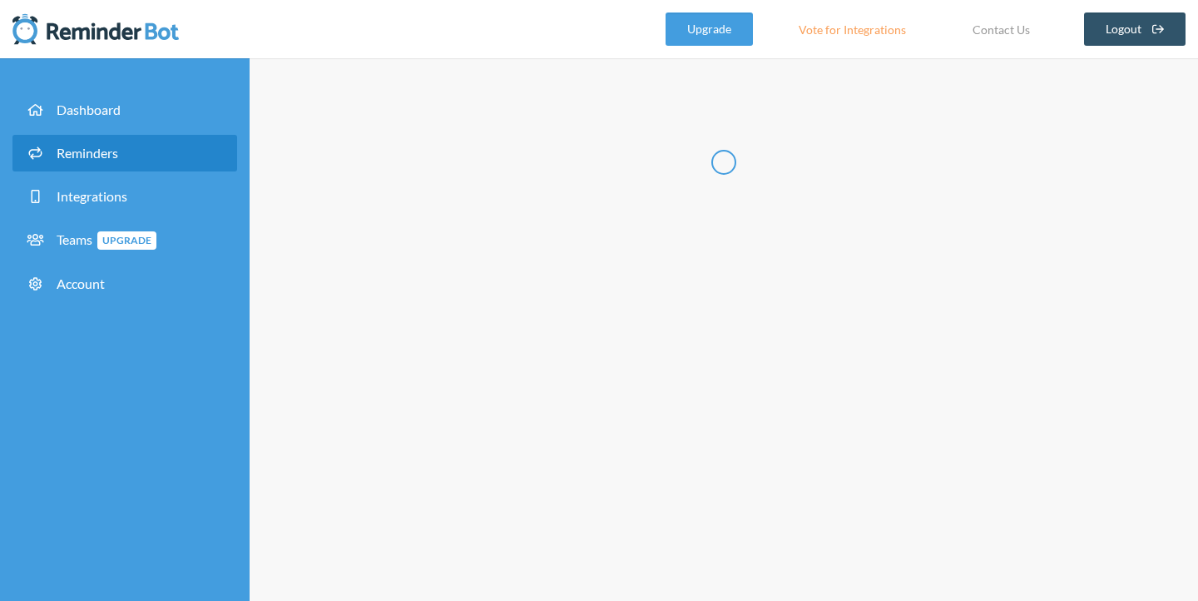
select select "16:45:00"
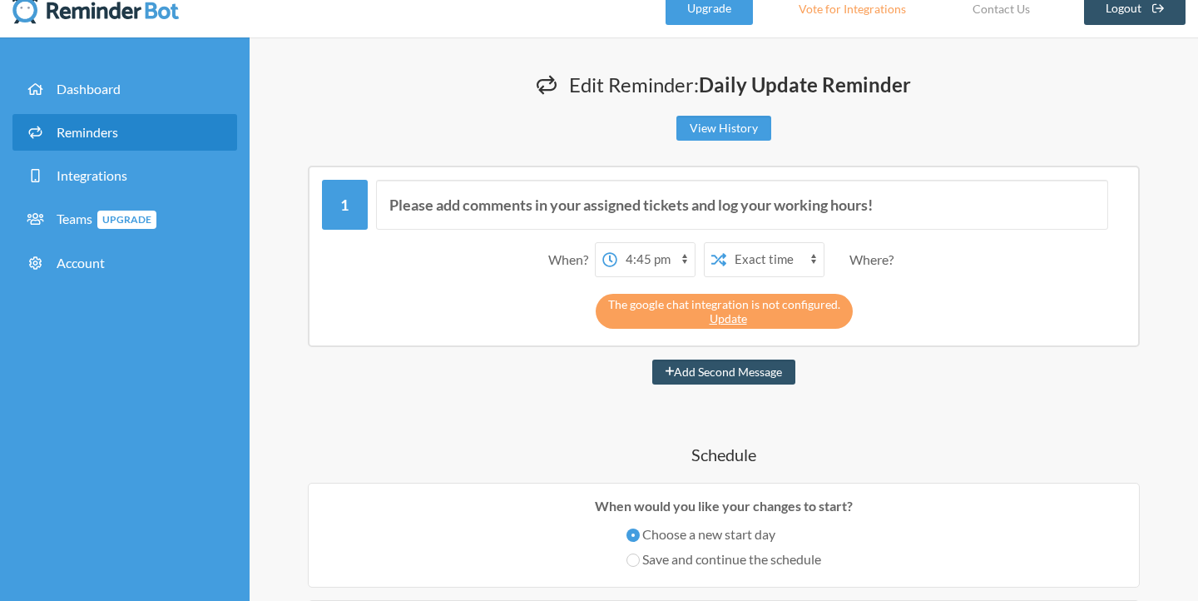
scroll to position [32, 0]
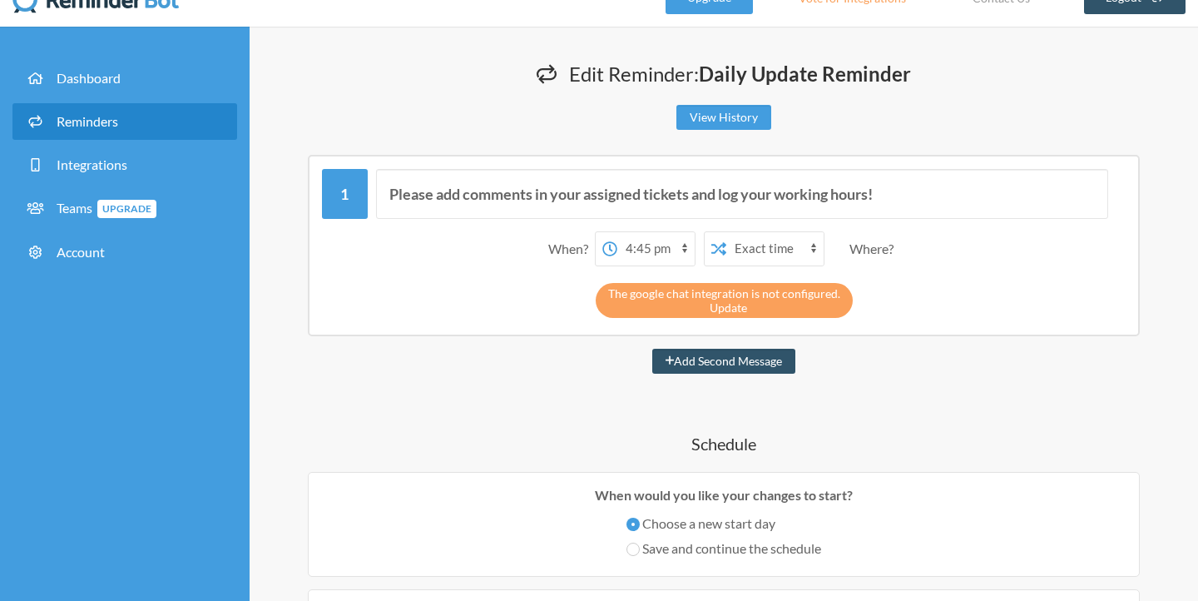
click at [729, 309] on link "Update" at bounding box center [727, 307] width 37 height 14
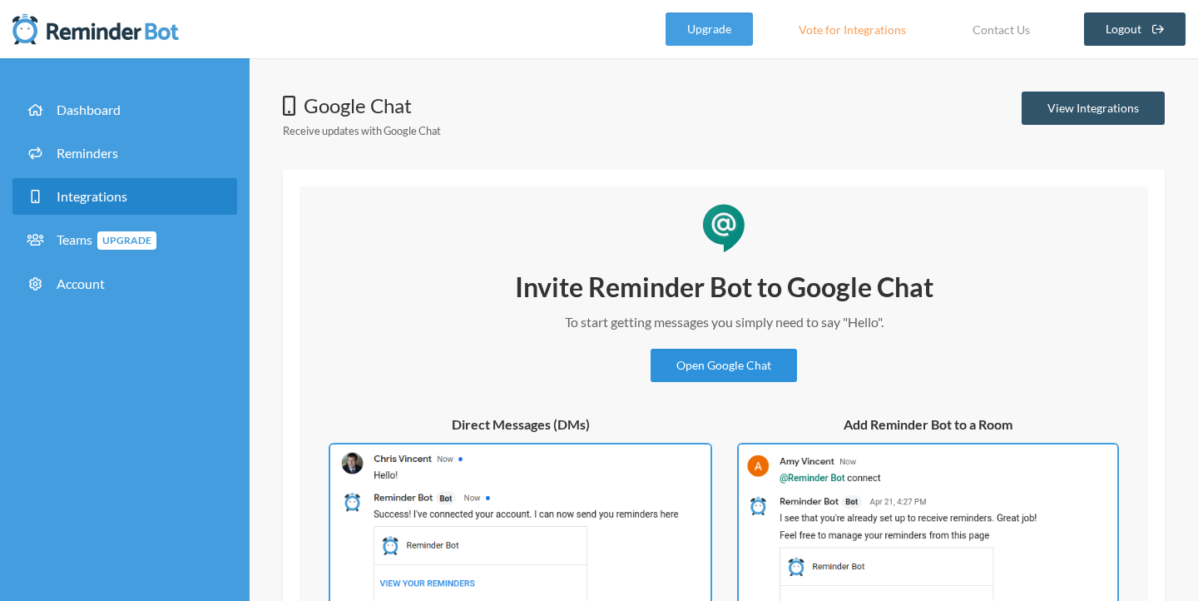
click at [719, 368] on link "Open Google Chat" at bounding box center [723, 365] width 146 height 33
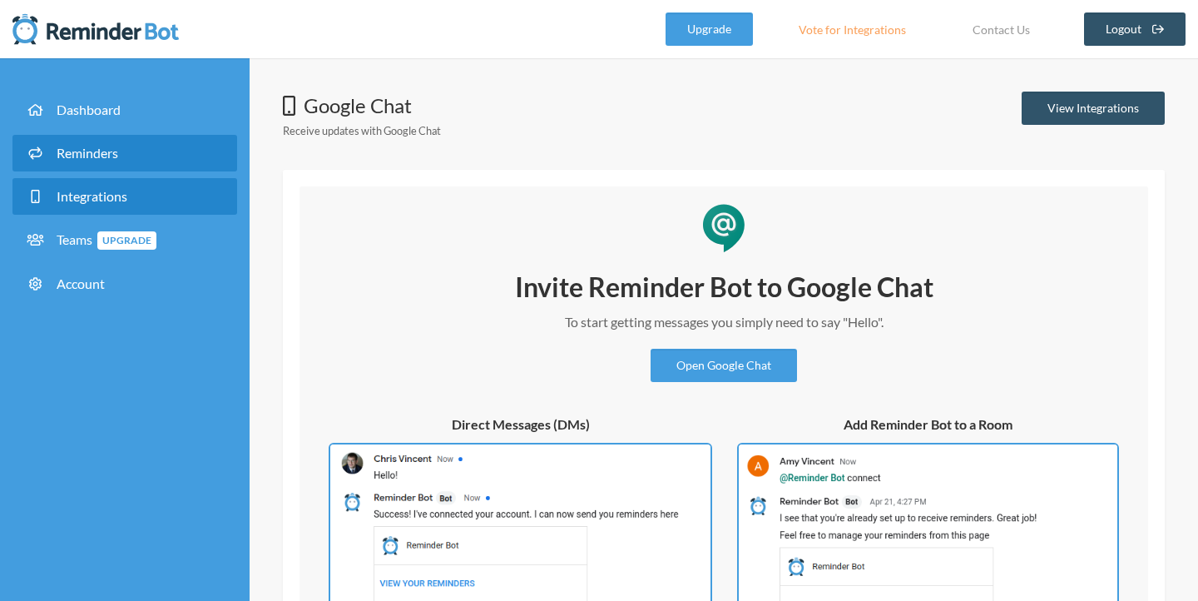
click at [82, 149] on span "Reminders" at bounding box center [88, 153] width 62 height 16
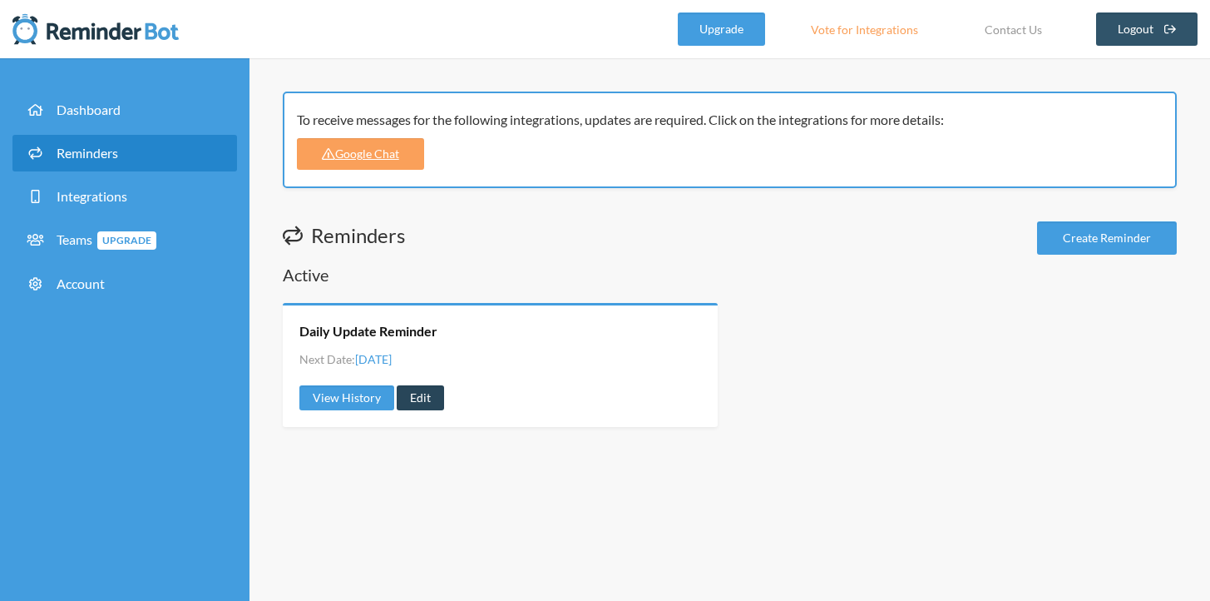
click at [428, 400] on link "Edit" at bounding box center [420, 397] width 47 height 25
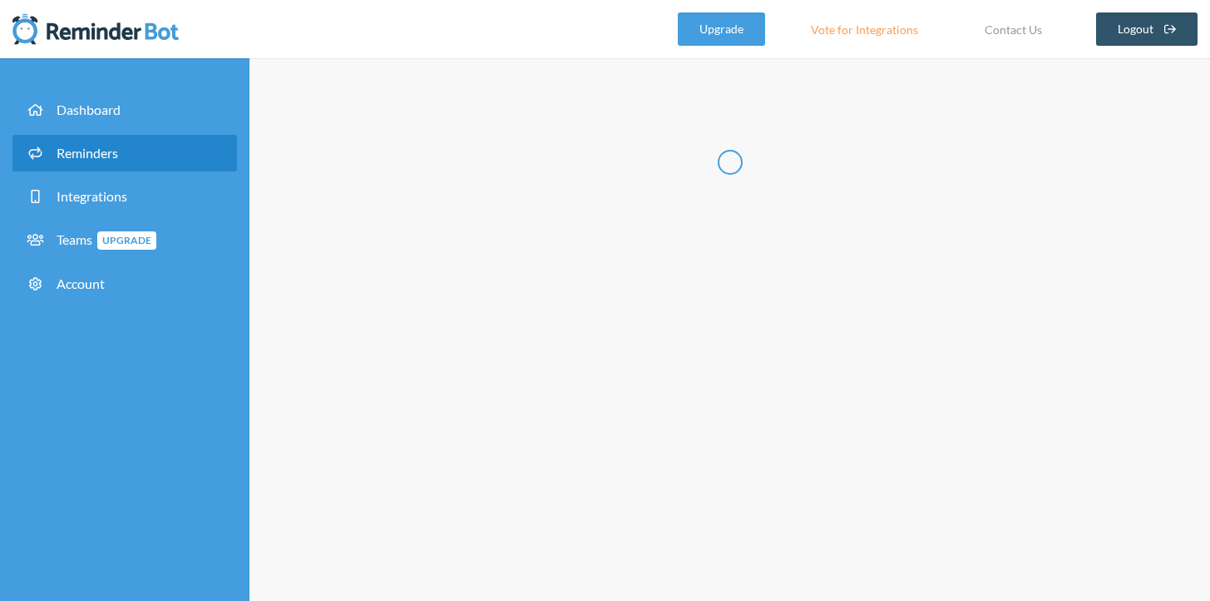
type input "Daily Update Reminder"
select select "16:45:00"
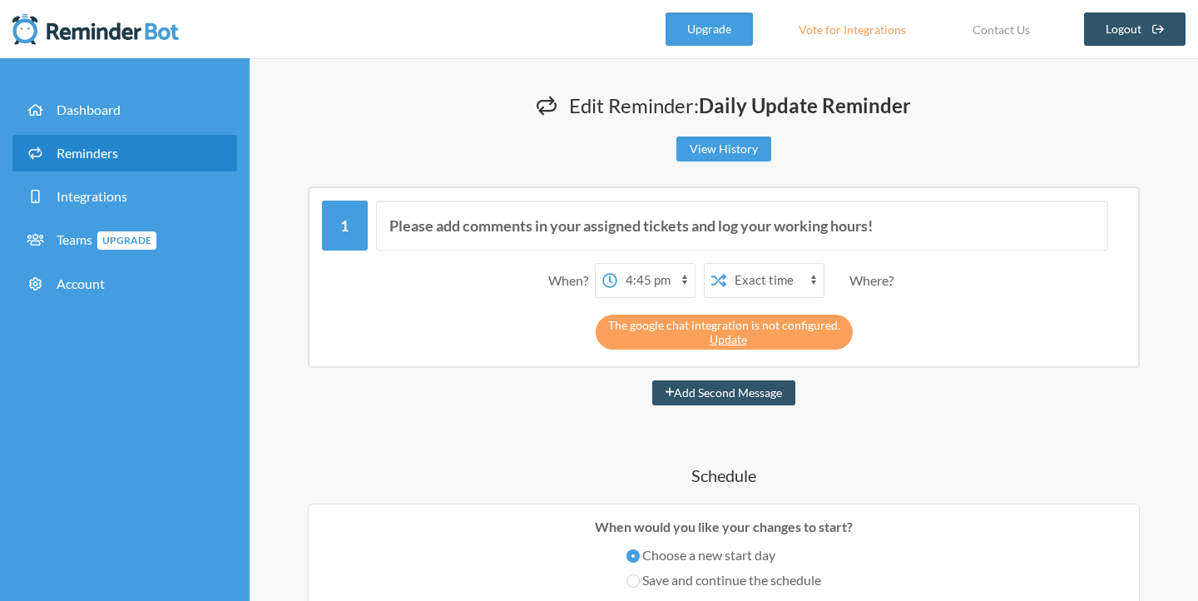
click at [883, 273] on div "Where?" at bounding box center [874, 280] width 51 height 35
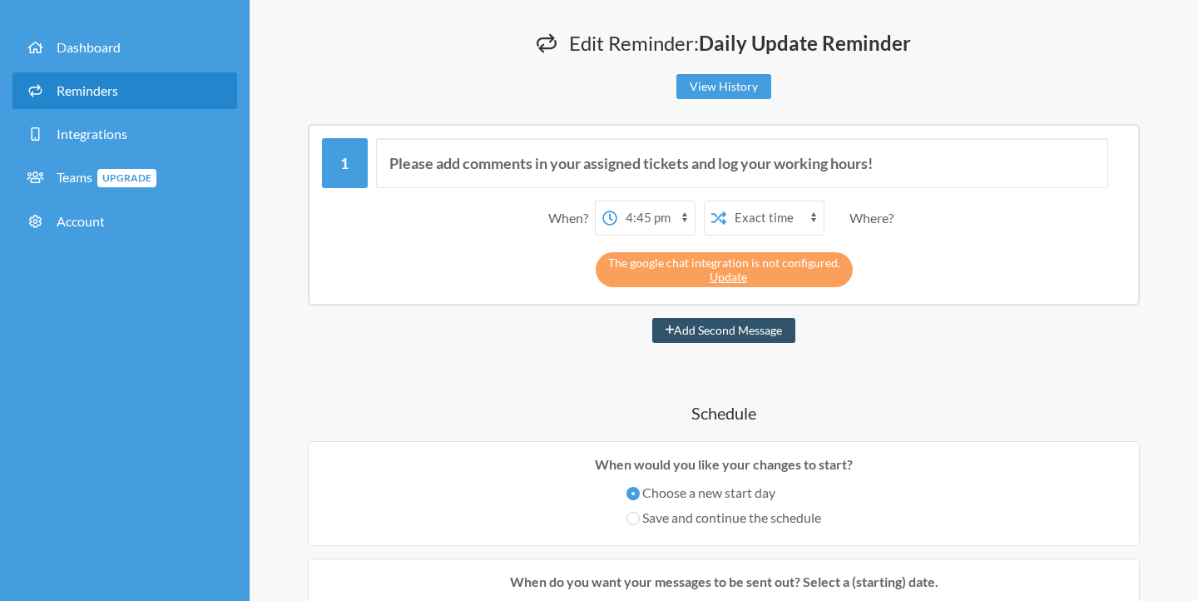
scroll to position [289, 0]
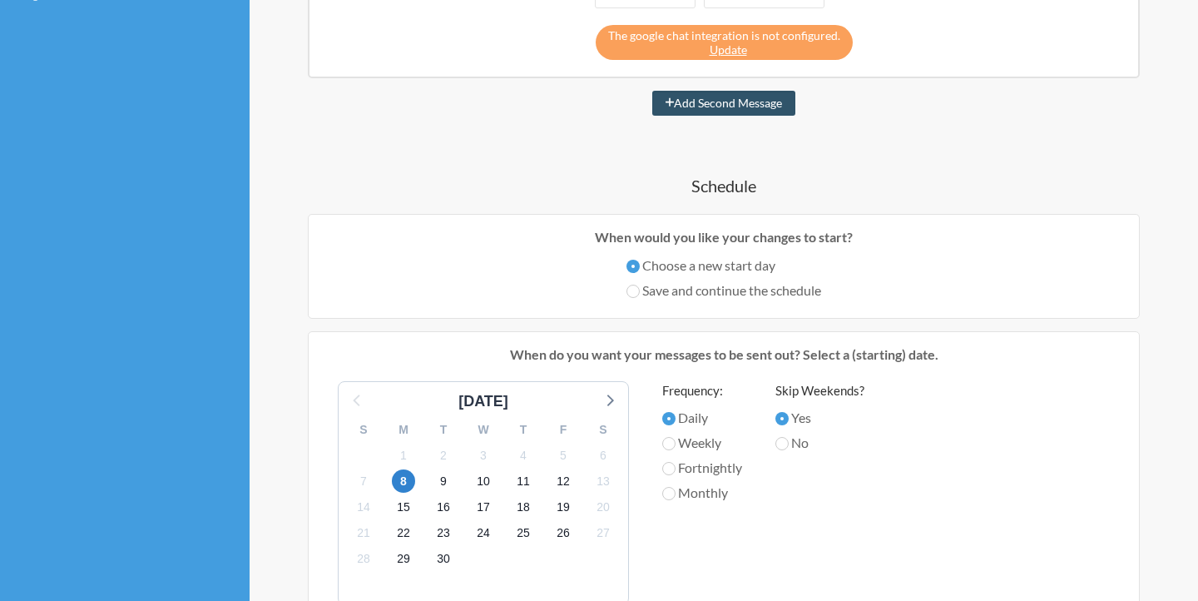
click at [726, 294] on label "Save and continue the schedule" at bounding box center [723, 290] width 195 height 20
click at [640, 294] on input "Save and continue the schedule" at bounding box center [632, 290] width 13 height 13
radio input "true"
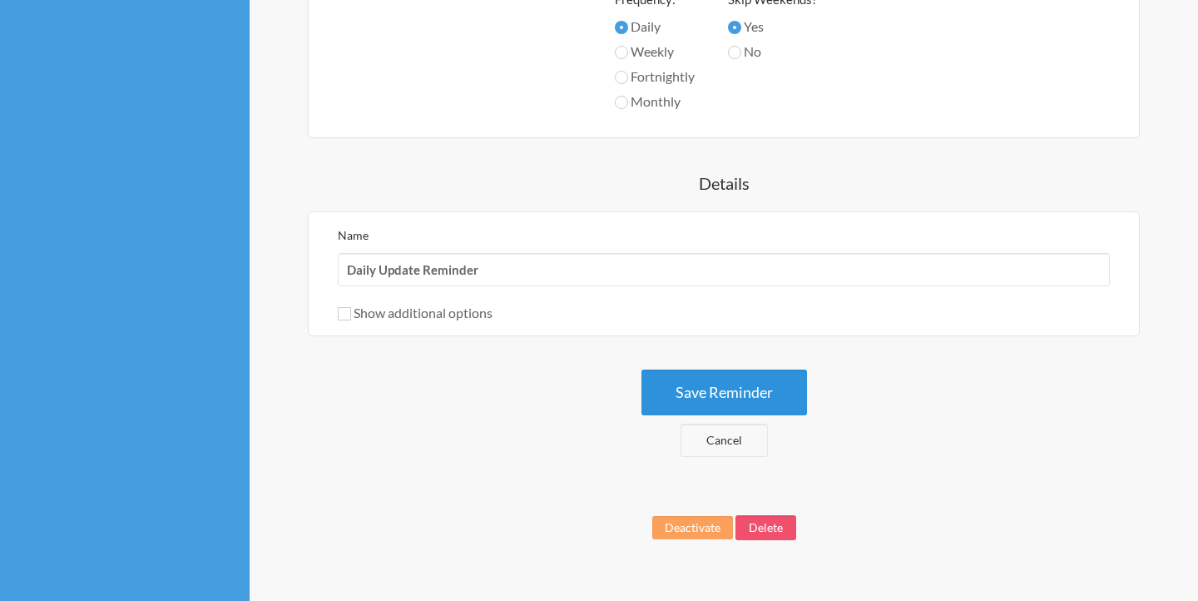
scroll to position [702, 0]
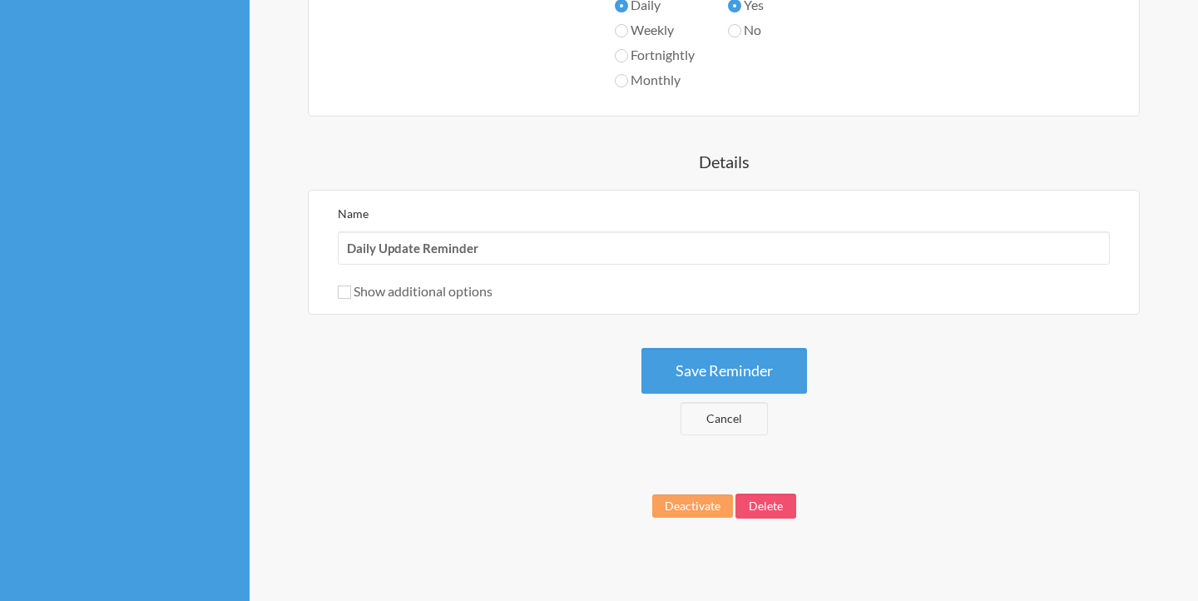
click at [416, 282] on div "Show additional options" at bounding box center [724, 291] width 772 height 20
click at [415, 284] on label "Show additional options" at bounding box center [415, 291] width 155 height 16
click at [351, 285] on input "Show additional options" at bounding box center [344, 291] width 13 height 13
checkbox input "true"
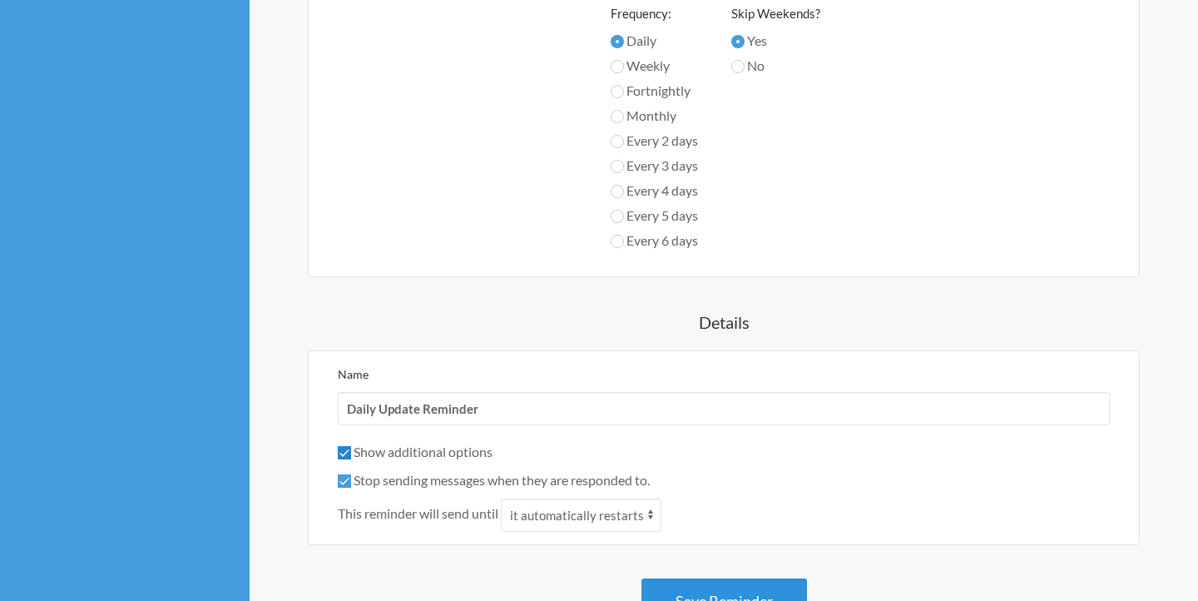
scroll to position [906, 0]
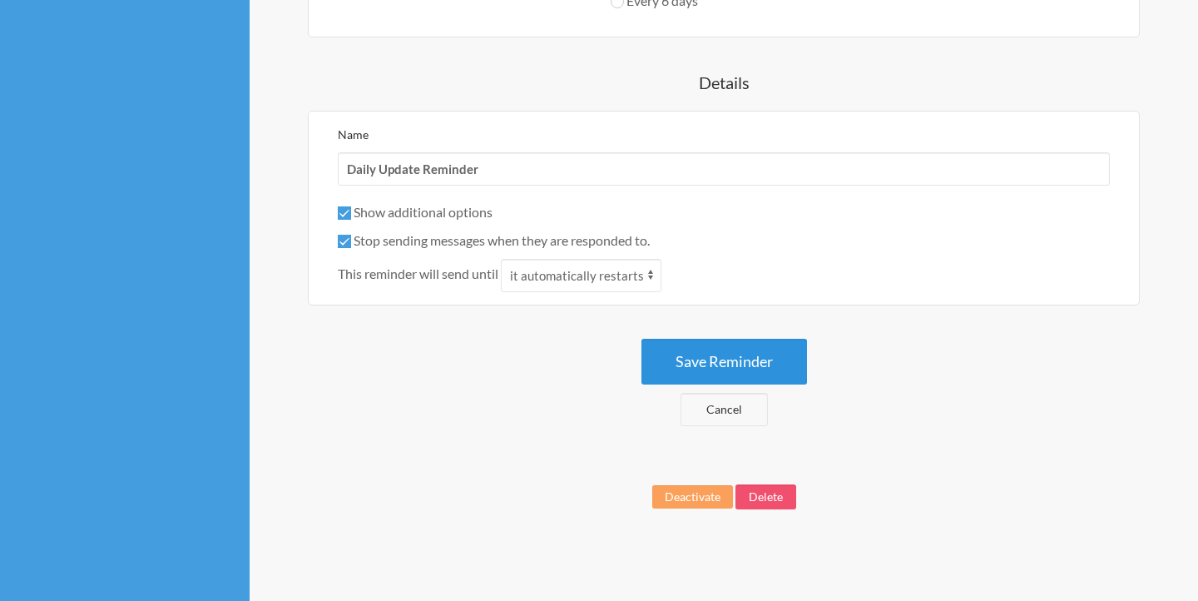
click at [724, 364] on button "Save Reminder" at bounding box center [724, 362] width 166 height 46
click at [721, 359] on button "Save Reminder" at bounding box center [724, 362] width 166 height 46
click at [436, 255] on div "Show additional options Hide this reminder from calendars Stop sending messages…" at bounding box center [724, 247] width 772 height 90
click at [442, 247] on label "Stop sending messages when they are responded to." at bounding box center [494, 240] width 312 height 16
click at [351, 247] on input "Stop sending messages when they are responded to." at bounding box center [344, 241] width 13 height 13
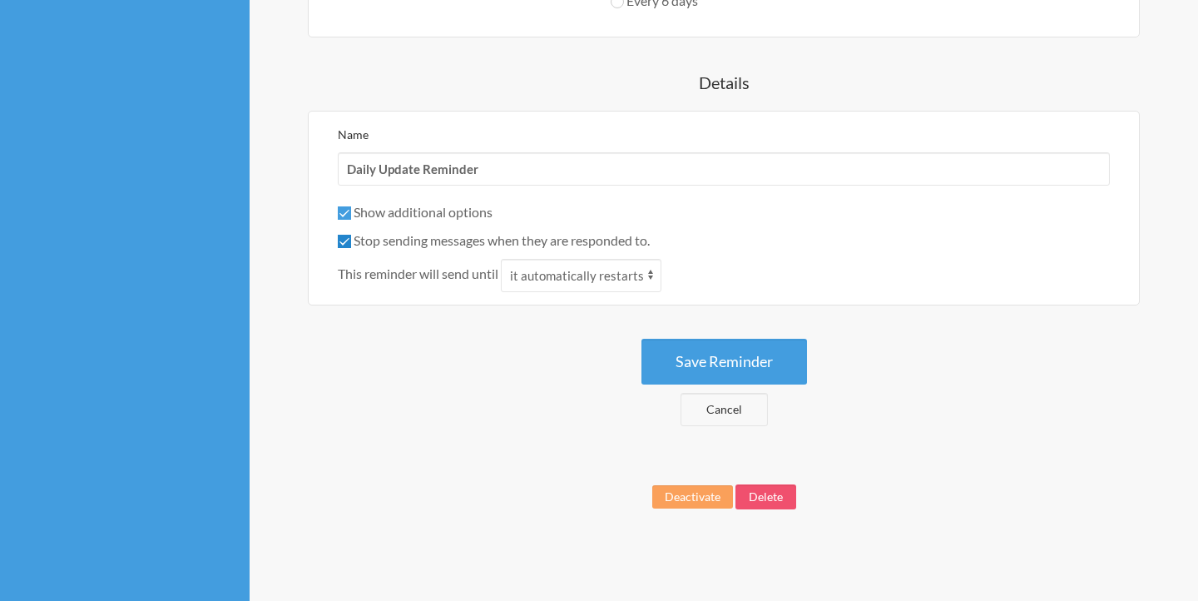
checkbox input "false"
click at [687, 363] on button "Save Reminder" at bounding box center [724, 362] width 166 height 46
click at [440, 210] on label "Show additional options" at bounding box center [415, 212] width 155 height 16
click at [351, 210] on input "Show additional options" at bounding box center [344, 212] width 13 height 13
checkbox input "false"
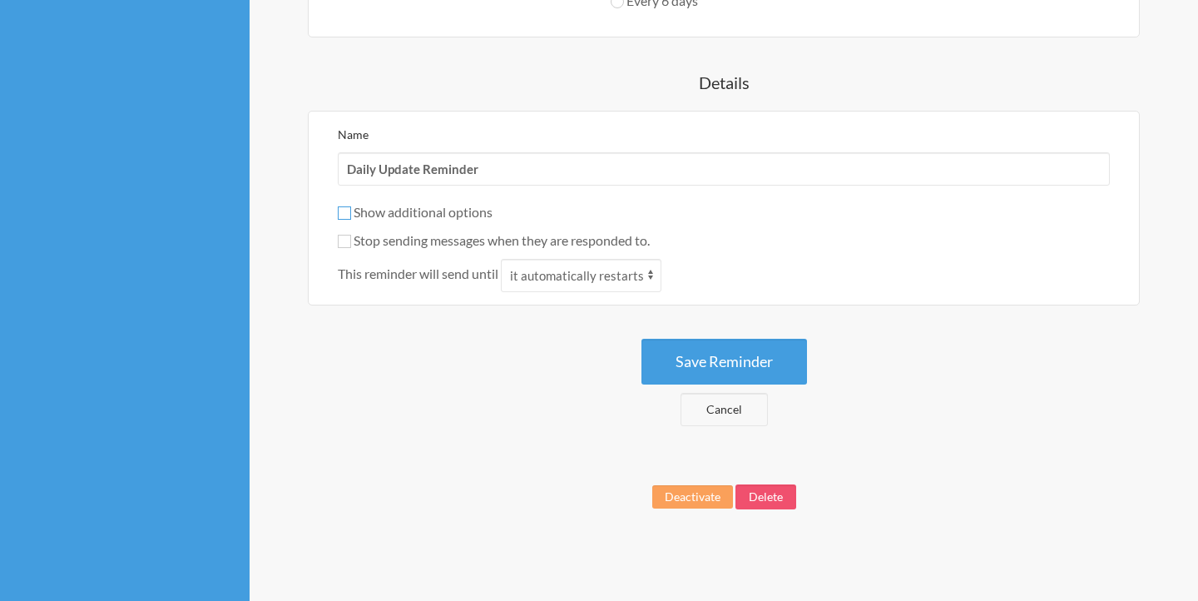
scroll to position [711, 0]
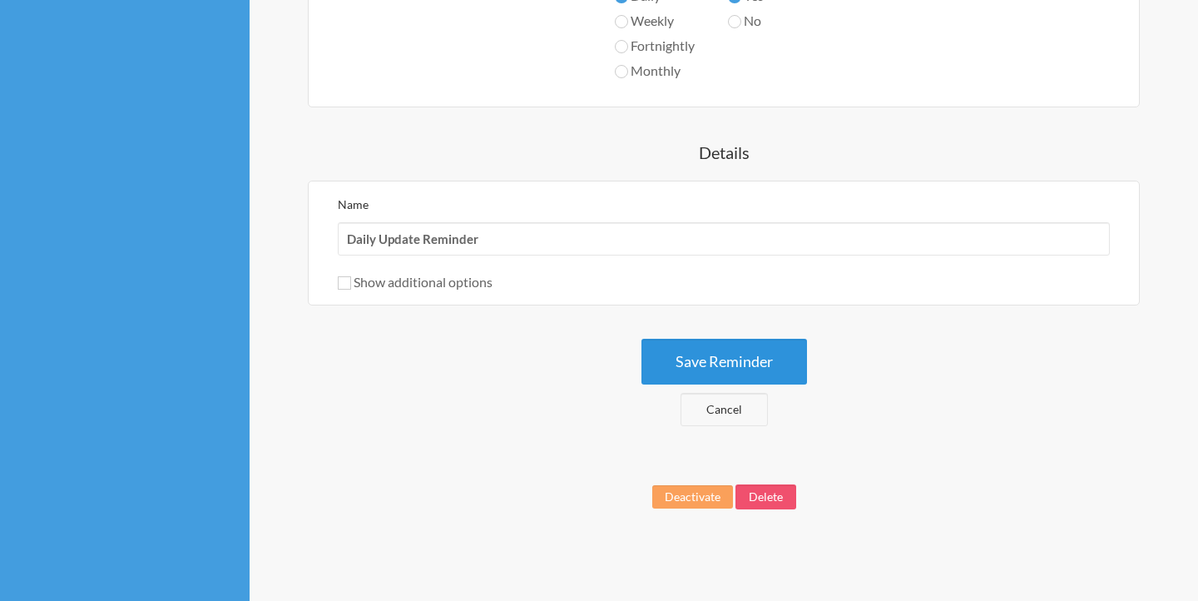
click at [691, 363] on button "Save Reminder" at bounding box center [724, 362] width 166 height 46
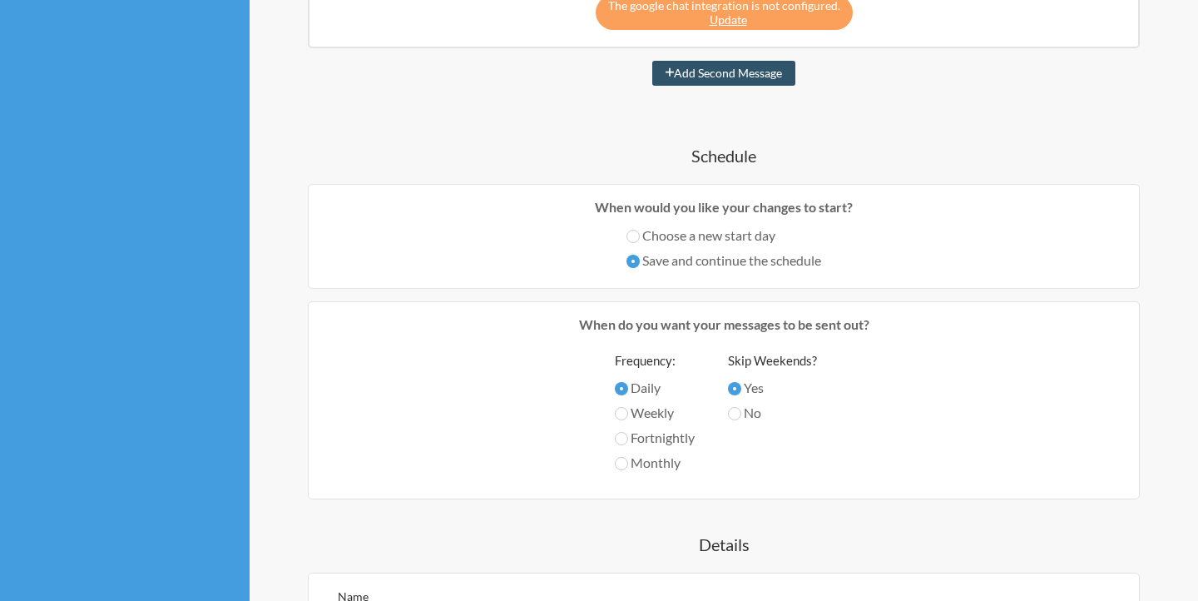
scroll to position [0, 0]
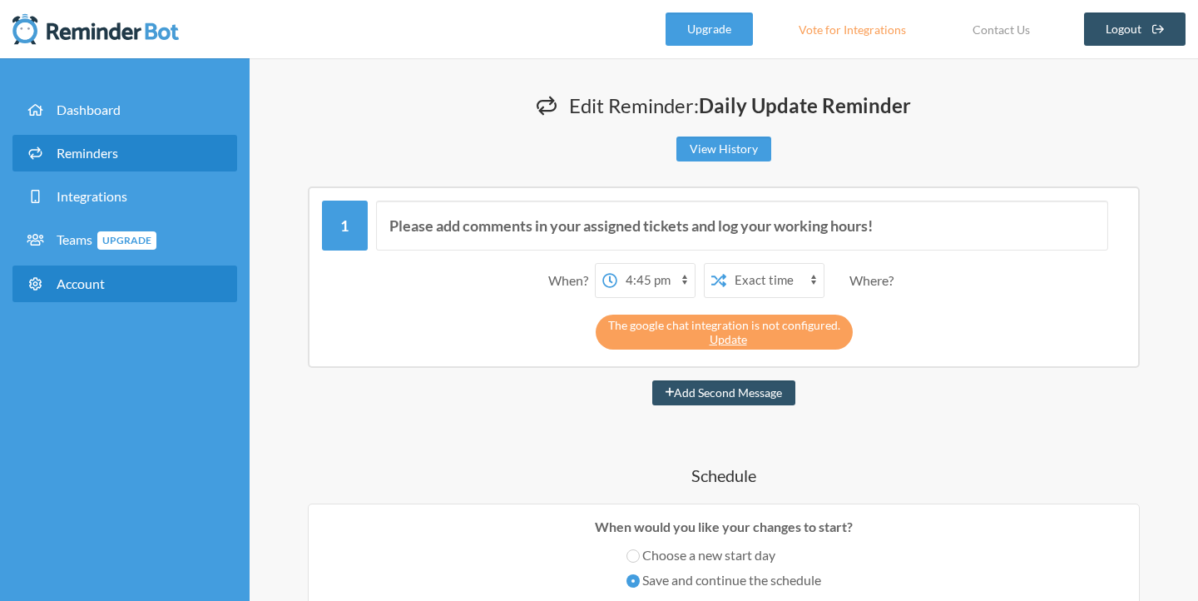
click at [95, 285] on span "Account" at bounding box center [81, 283] width 48 height 16
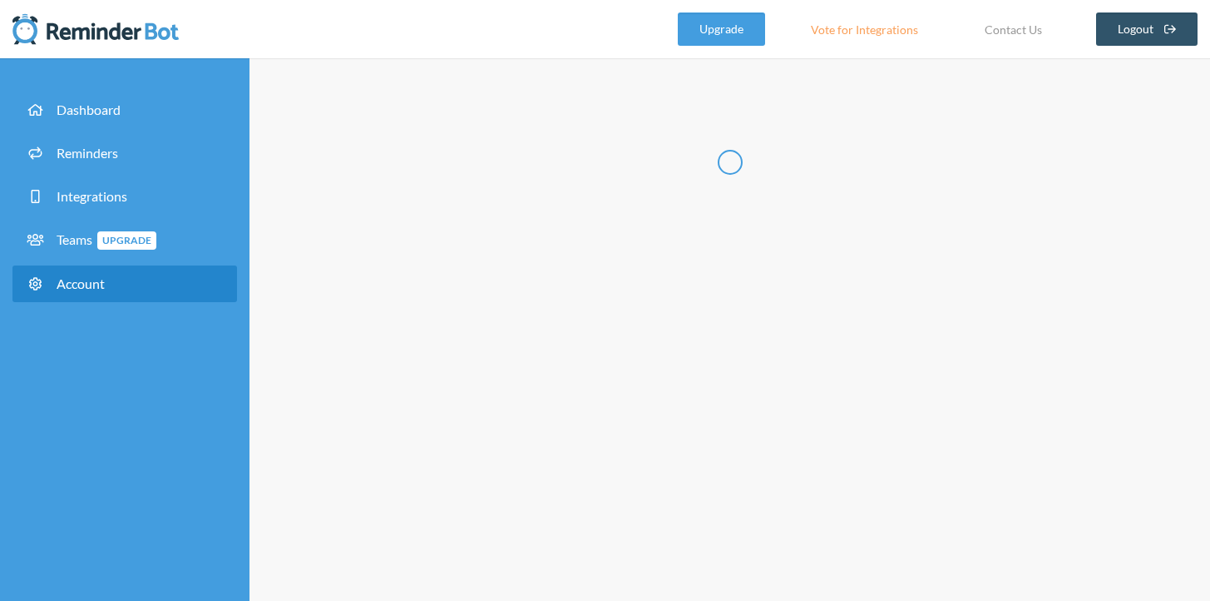
type input "******"
type input "*******"
type input "**********"
select select "**"
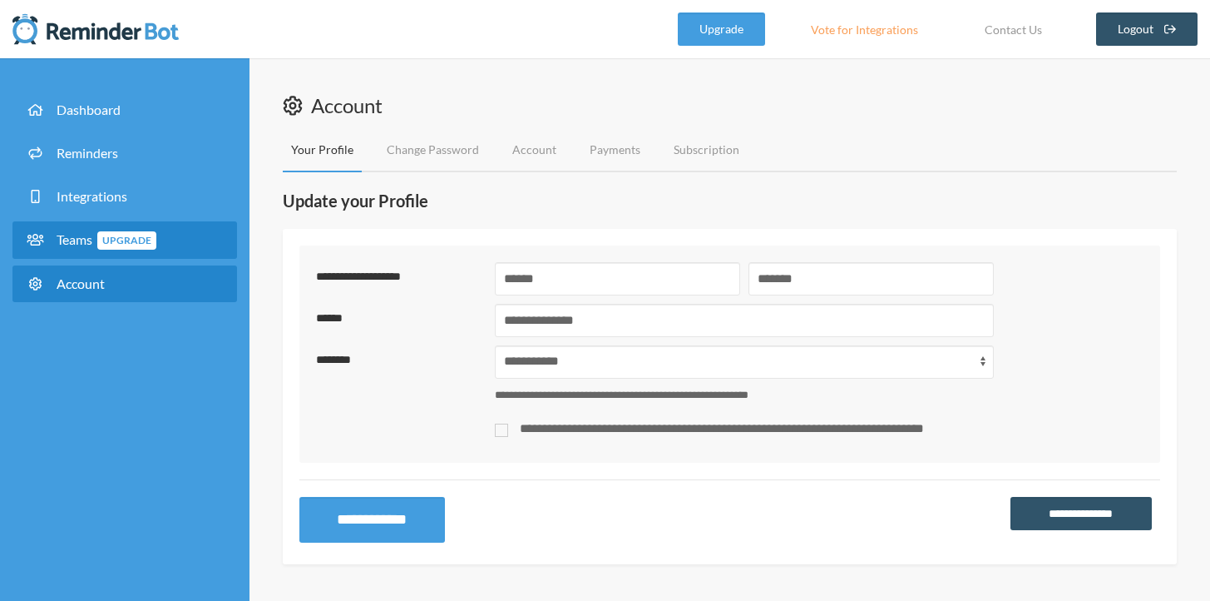
click at [122, 237] on span "Upgrade" at bounding box center [126, 240] width 59 height 18
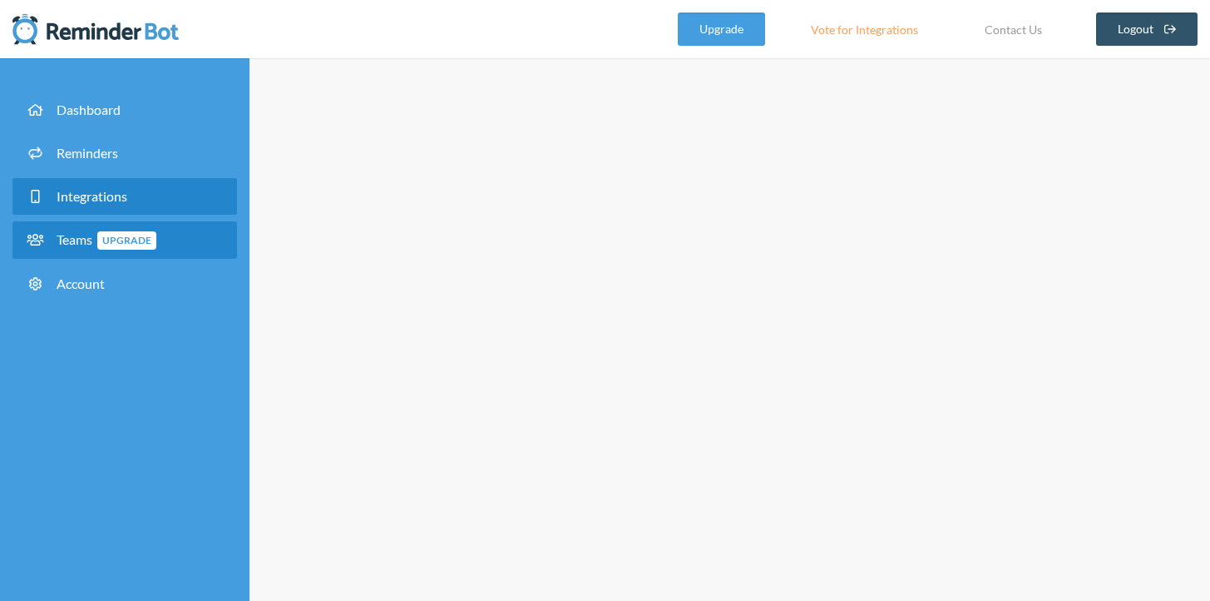
click at [106, 202] on span "Integrations" at bounding box center [92, 196] width 71 height 16
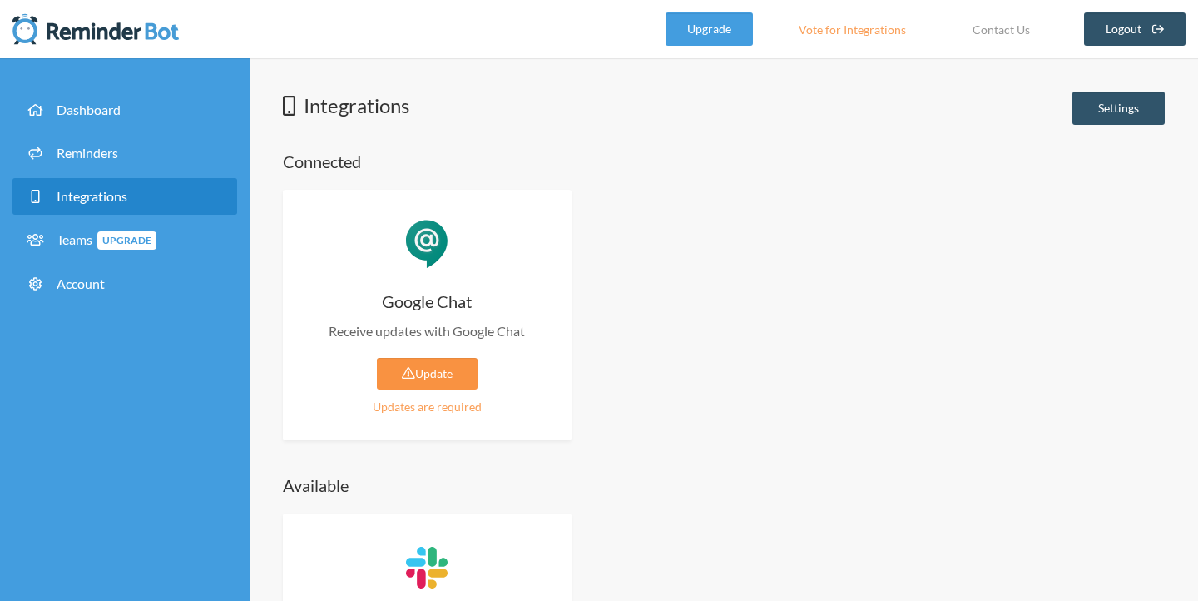
click at [458, 376] on link "Update" at bounding box center [427, 374] width 101 height 32
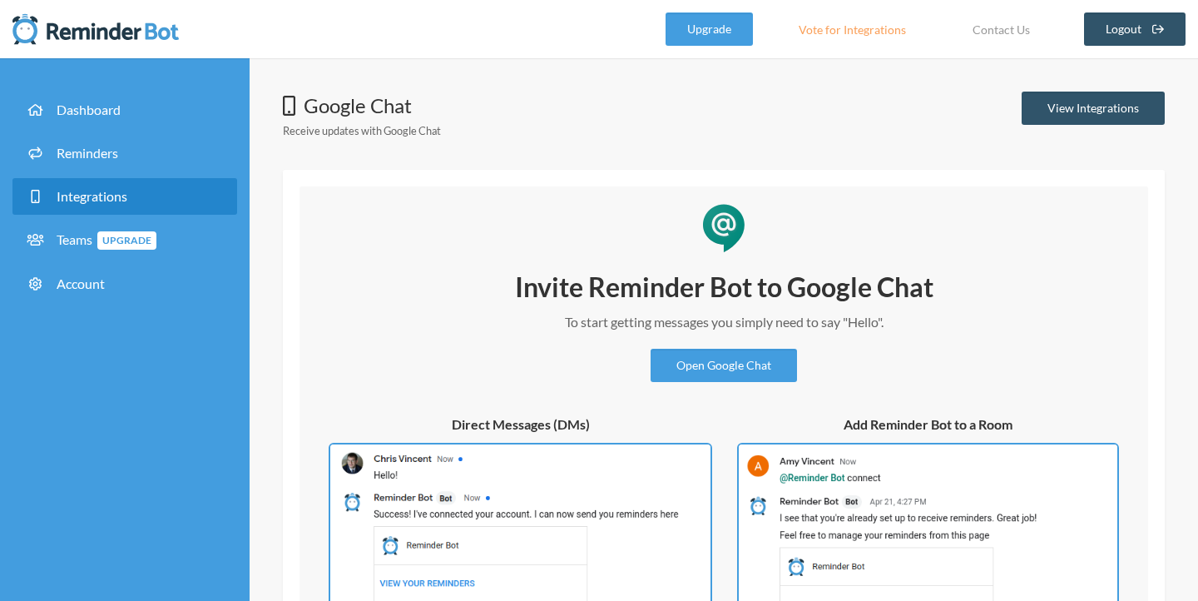
scroll to position [206, 0]
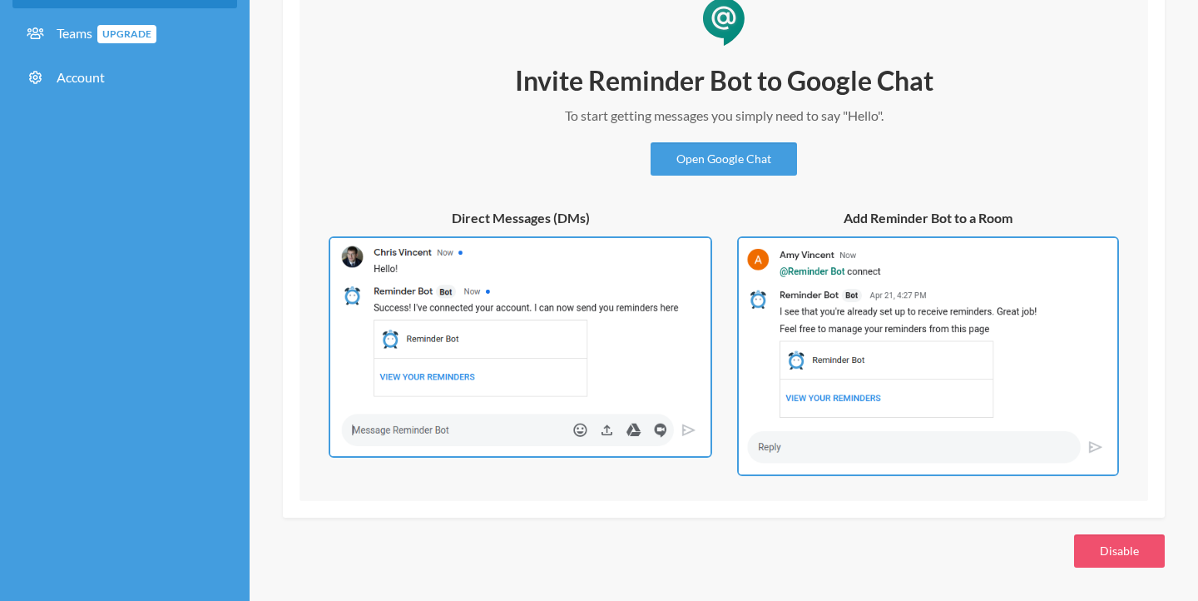
click at [640, 374] on img at bounding box center [520, 346] width 383 height 221
click at [796, 379] on img at bounding box center [928, 356] width 382 height 240
click at [910, 209] on h5 "Add Reminder Bot to a Room" at bounding box center [928, 218] width 382 height 18
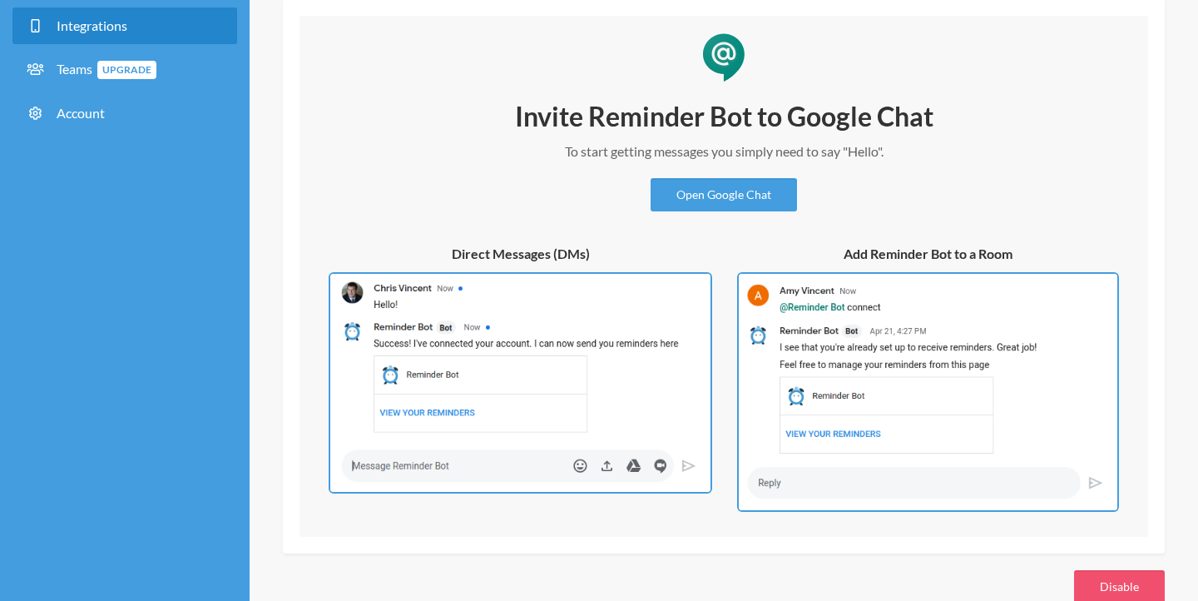
scroll to position [170, 0]
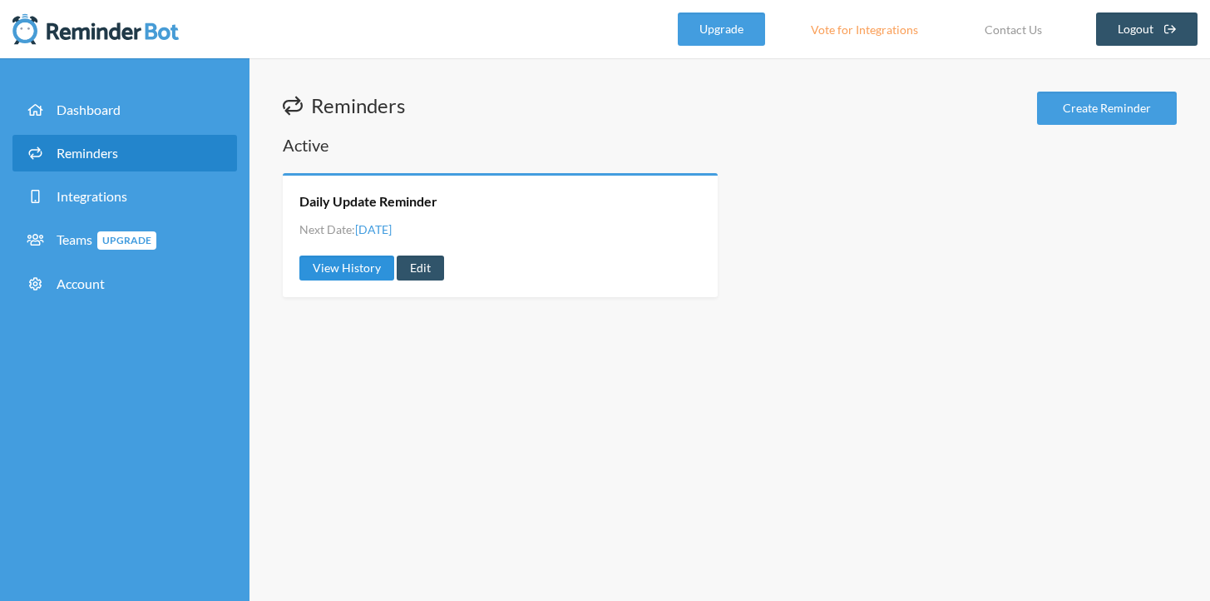
click at [372, 268] on link "View History" at bounding box center [346, 267] width 95 height 25
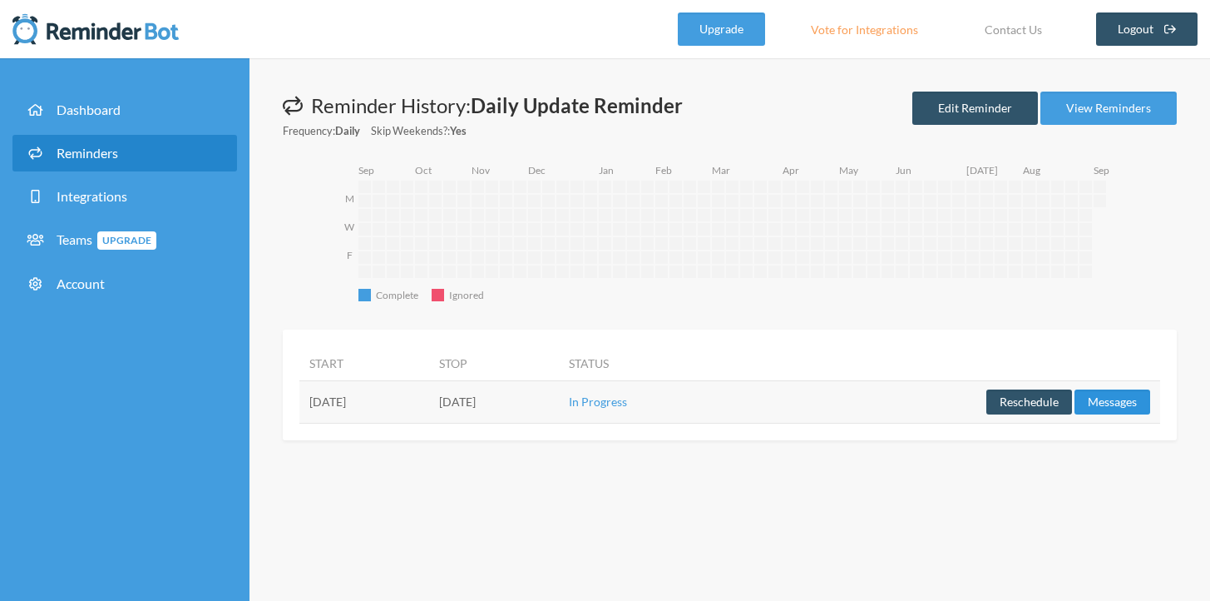
click at [1104, 408] on button "Messages" at bounding box center [1113, 401] width 76 height 25
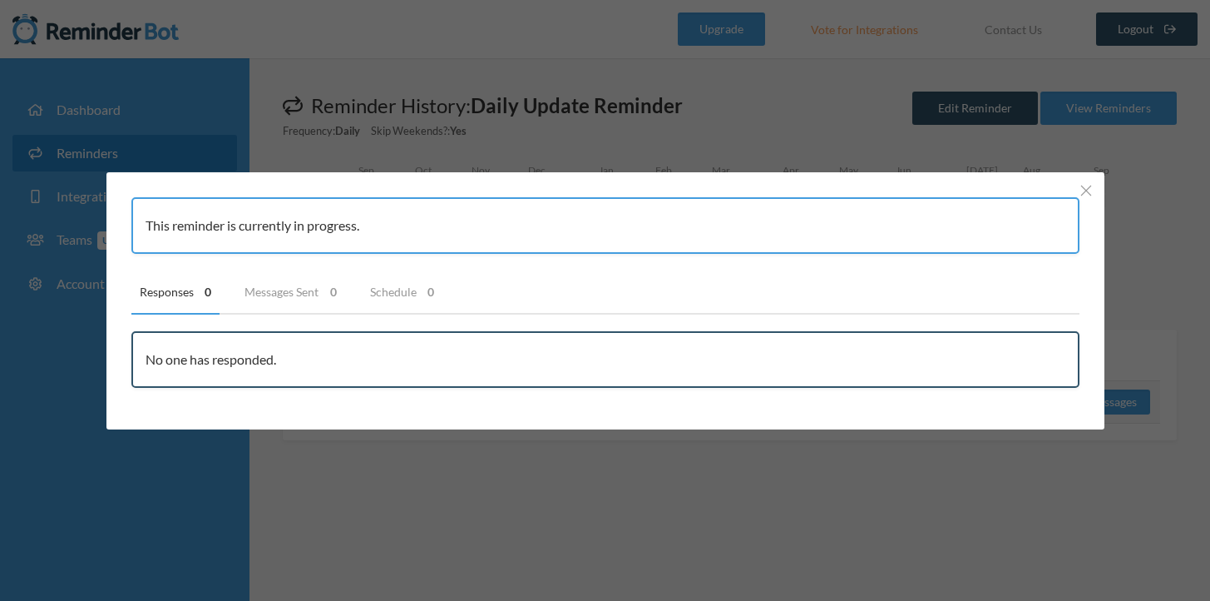
click at [284, 238] on div "This reminder is currently in progress." at bounding box center [605, 225] width 948 height 57
click at [289, 283] on link "Messages Sent 0" at bounding box center [290, 292] width 109 height 44
click at [161, 305] on link "Responses 0" at bounding box center [175, 292] width 89 height 44
